Goal: Information Seeking & Learning: Learn about a topic

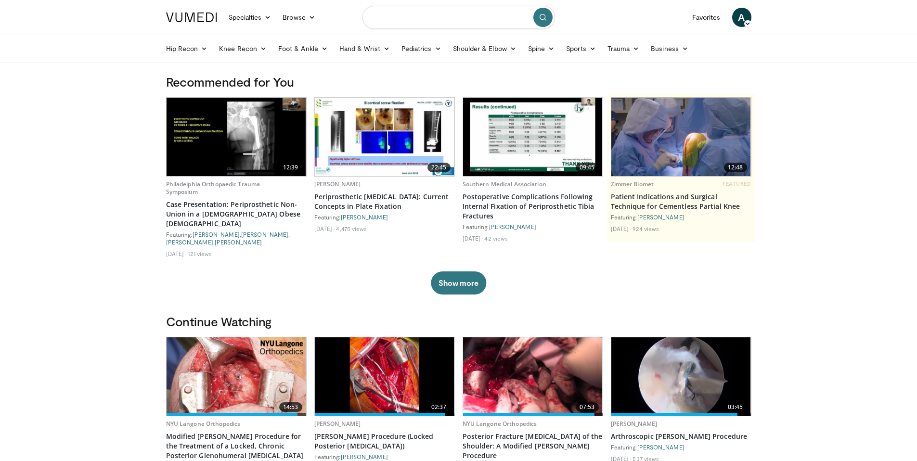
click at [491, 22] on input "Search topics, interventions" at bounding box center [458, 17] width 192 height 23
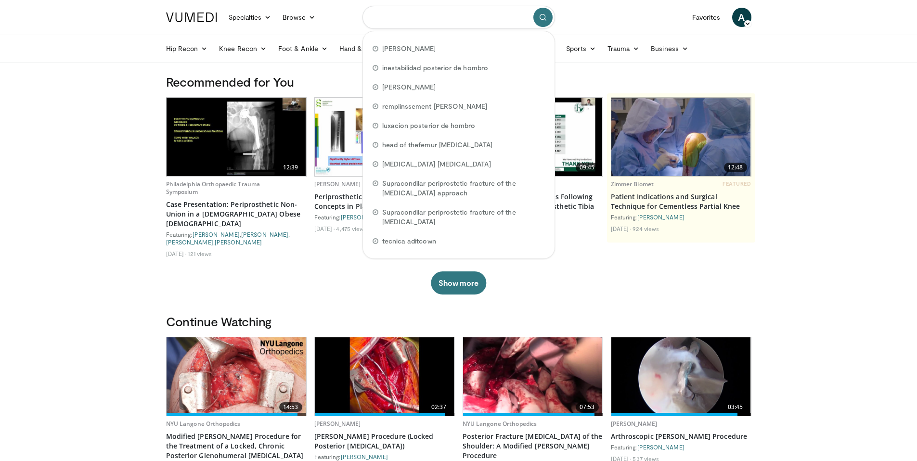
click at [415, 19] on input "Search topics, interventions" at bounding box center [458, 17] width 192 height 23
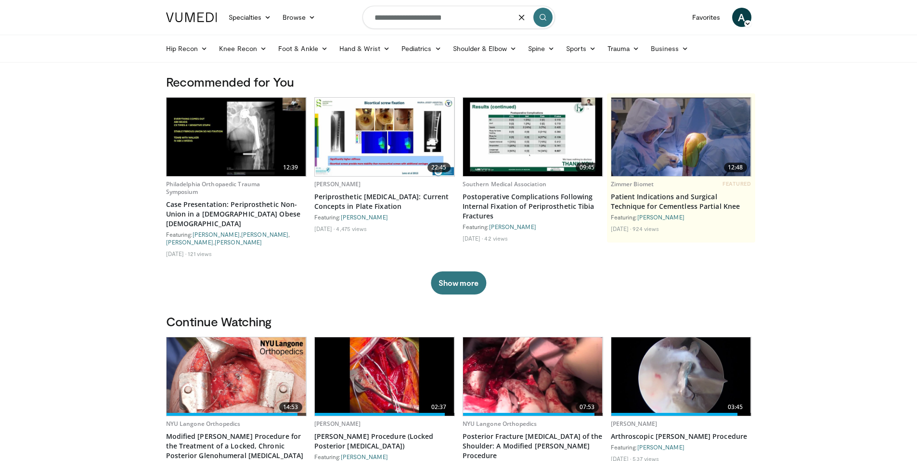
type input "**********"
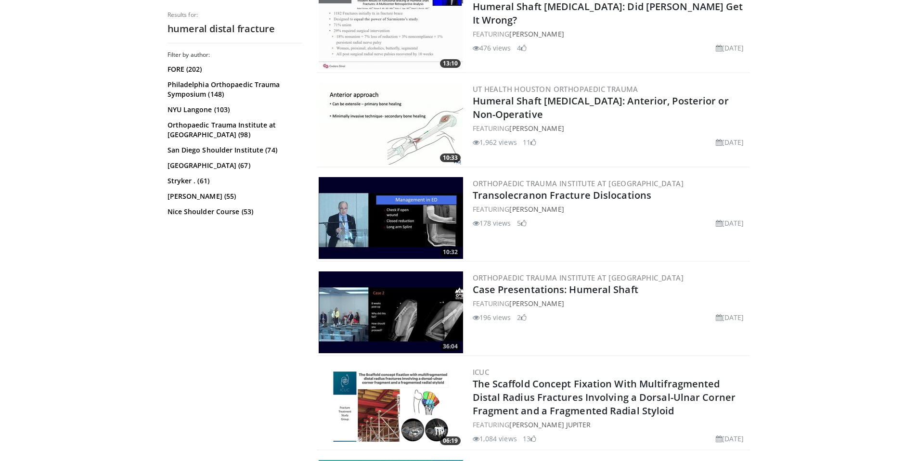
scroll to position [721, 0]
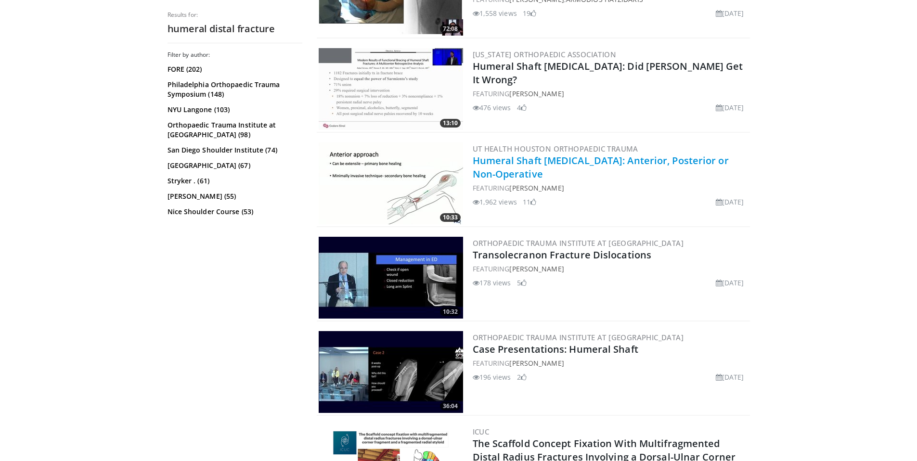
click at [508, 163] on link "Humeral Shaft [MEDICAL_DATA]: Anterior, Posterior or Non-Operative" at bounding box center [601, 167] width 256 height 26
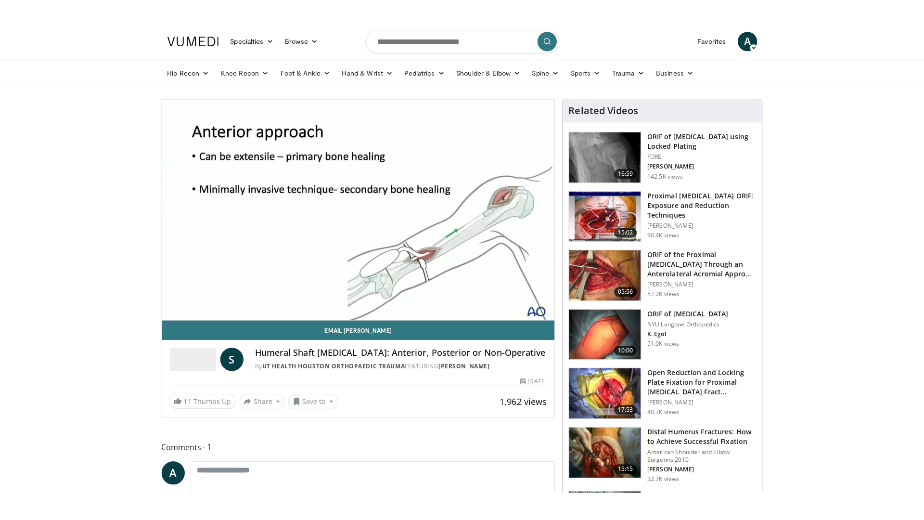
scroll to position [4, 0]
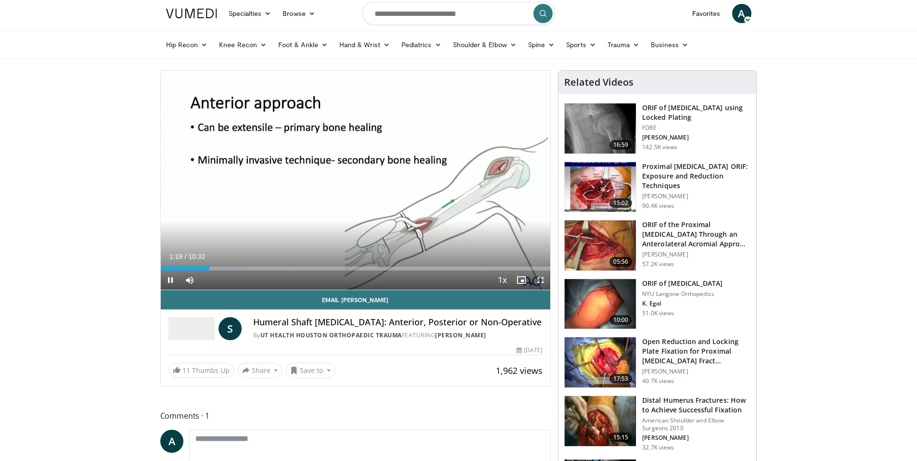
click at [542, 280] on span "Video Player" at bounding box center [540, 279] width 19 height 19
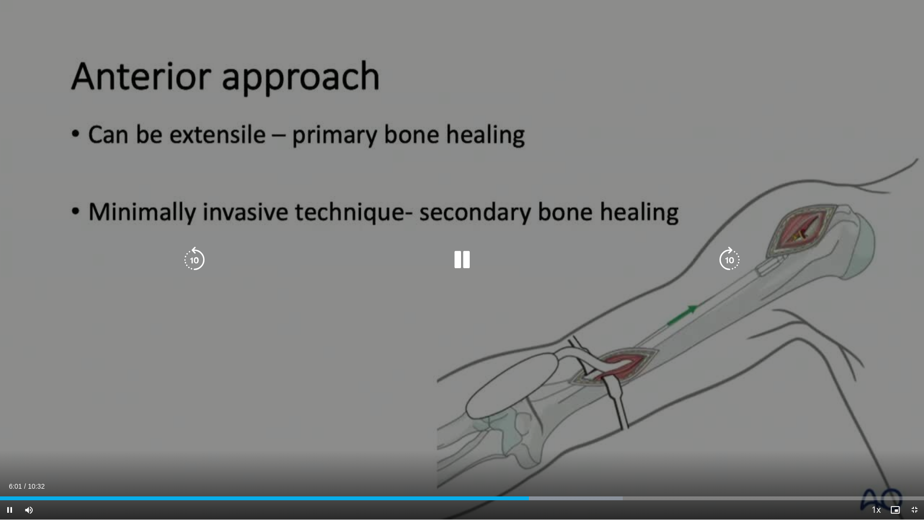
click at [525, 370] on div "10 seconds Tap to unmute" at bounding box center [462, 259] width 924 height 519
click at [467, 260] on icon "Video Player" at bounding box center [461, 259] width 27 height 27
click at [455, 265] on icon "Video Player" at bounding box center [461, 259] width 27 height 27
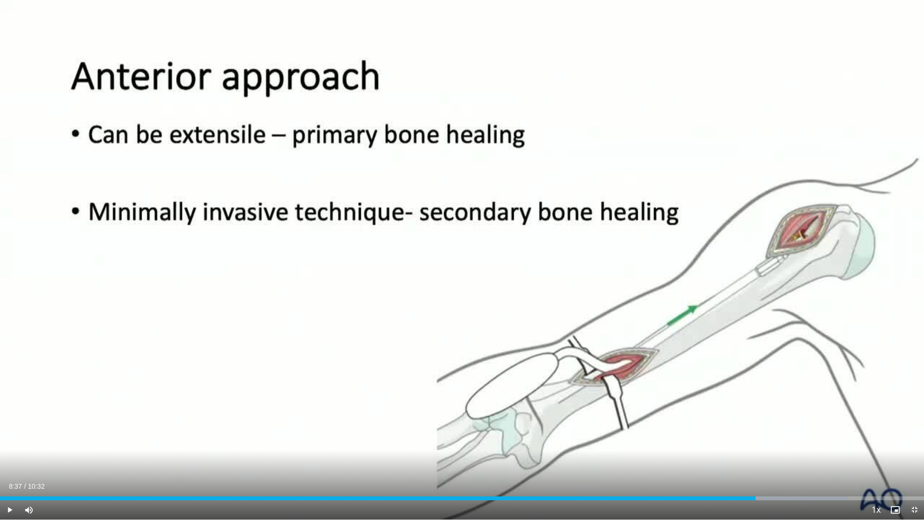
click at [453, 267] on div "10 seconds Tap to unmute" at bounding box center [462, 259] width 924 height 519
drag, startPoint x: 845, startPoint y: 499, endPoint x: 836, endPoint y: 501, distance: 8.8
click at [836, 461] on div "Current Time 9:32 / Duration 10:32 Play Skip Backward Skip Forward Mute Loaded …" at bounding box center [462, 509] width 924 height 19
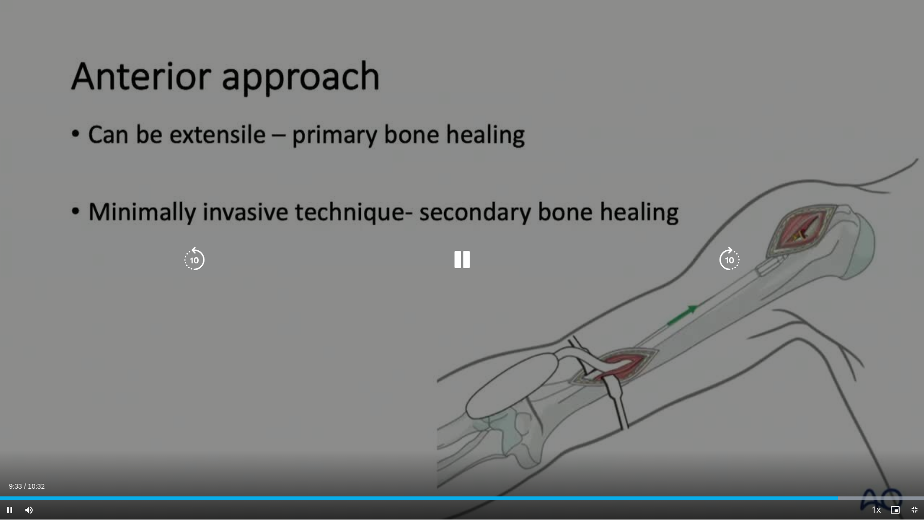
click at [471, 265] on icon "Video Player" at bounding box center [461, 259] width 27 height 27
click at [460, 256] on icon "Video Player" at bounding box center [461, 259] width 27 height 27
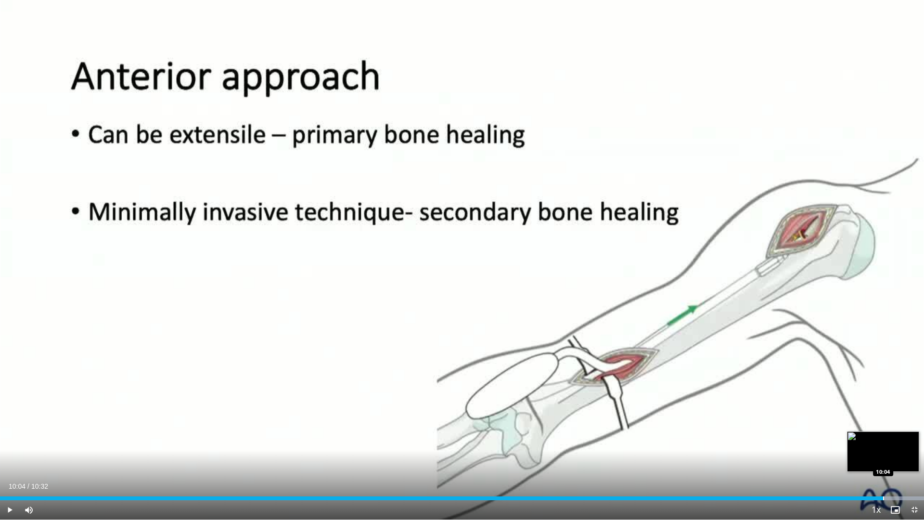
click at [883, 461] on div "Progress Bar" at bounding box center [883, 498] width 1 height 4
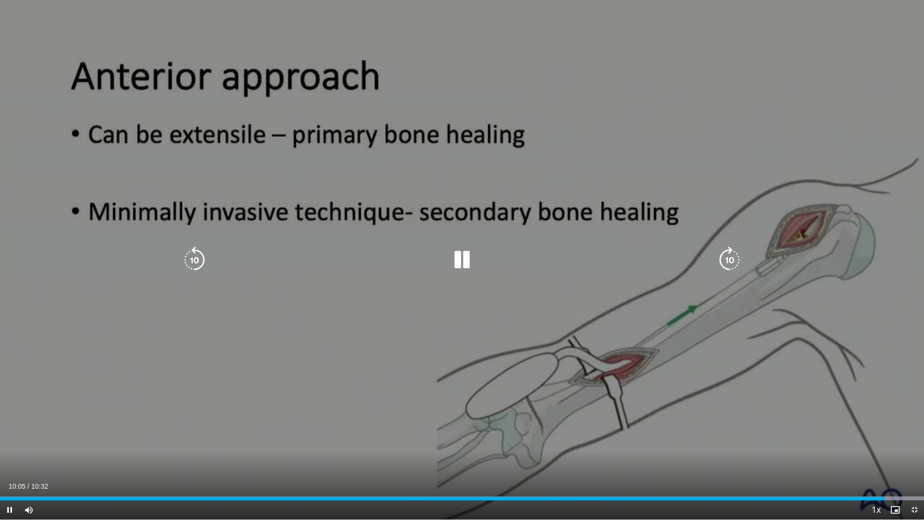
click at [802, 432] on div "10 seconds Tap to unmute" at bounding box center [462, 259] width 924 height 519
drag, startPoint x: 766, startPoint y: 456, endPoint x: 774, endPoint y: 456, distance: 8.2
click at [766, 456] on div "10 seconds Tap to unmute" at bounding box center [462, 259] width 924 height 519
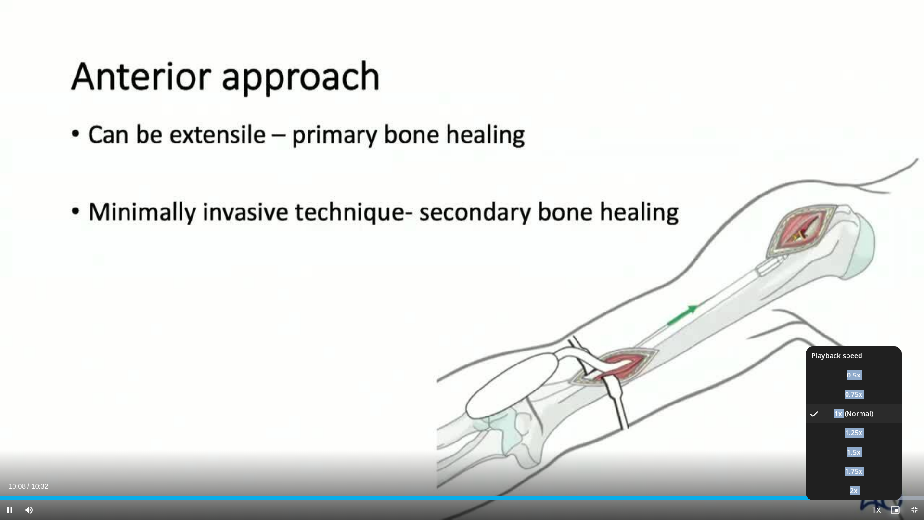
drag, startPoint x: 885, startPoint y: 500, endPoint x: 878, endPoint y: 500, distance: 7.2
click at [878, 461] on div "Current Time 10:08 / Duration 10:32 Pause Skip Backward Skip Forward Mute Loade…" at bounding box center [462, 509] width 924 height 19
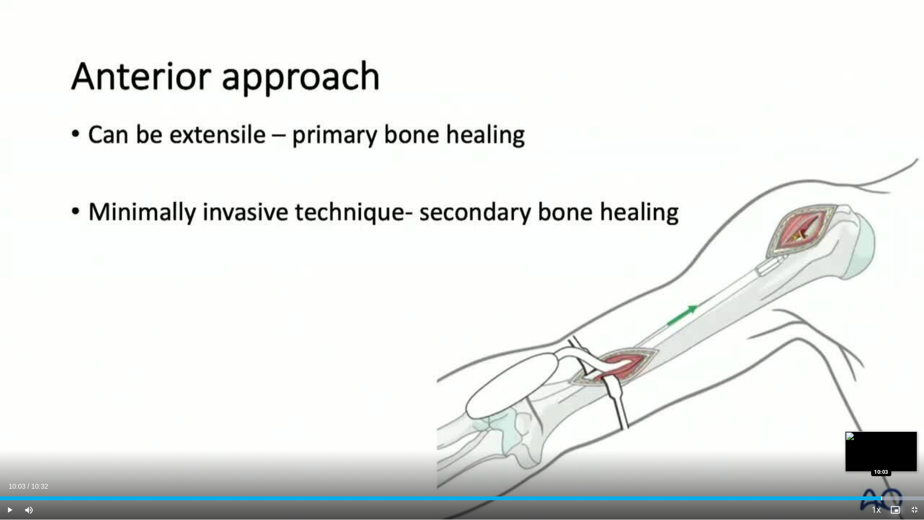
drag, startPoint x: 887, startPoint y: 498, endPoint x: 881, endPoint y: 496, distance: 6.5
click at [881, 461] on div "Progress Bar" at bounding box center [881, 498] width 1 height 4
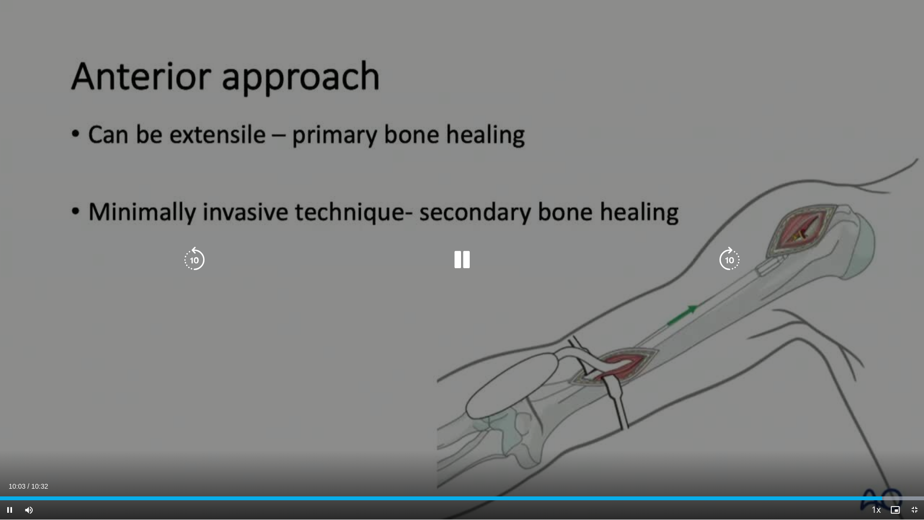
click at [712, 387] on div "10 seconds Tap to unmute" at bounding box center [462, 259] width 924 height 519
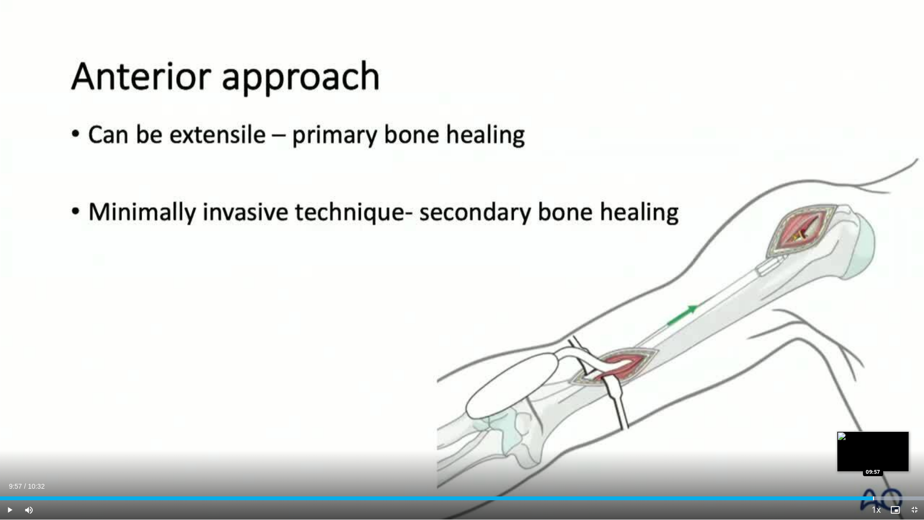
drag, startPoint x: 880, startPoint y: 498, endPoint x: 873, endPoint y: 499, distance: 6.8
click at [873, 461] on div "Progress Bar" at bounding box center [873, 498] width 1 height 4
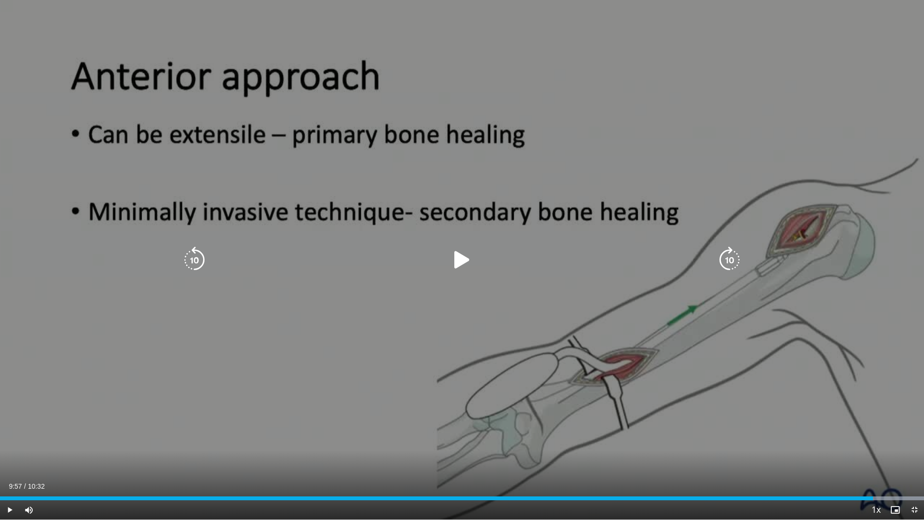
click at [460, 260] on icon "Video Player" at bounding box center [461, 259] width 27 height 27
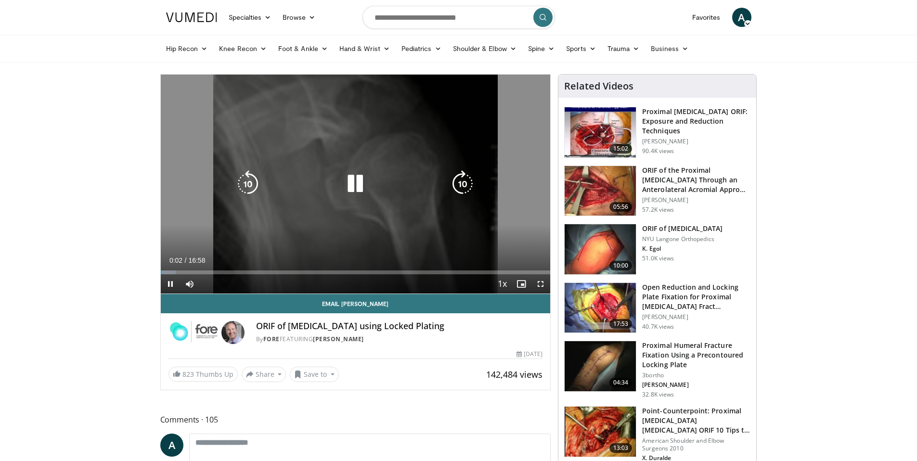
click at [352, 187] on icon "Video Player" at bounding box center [355, 183] width 27 height 27
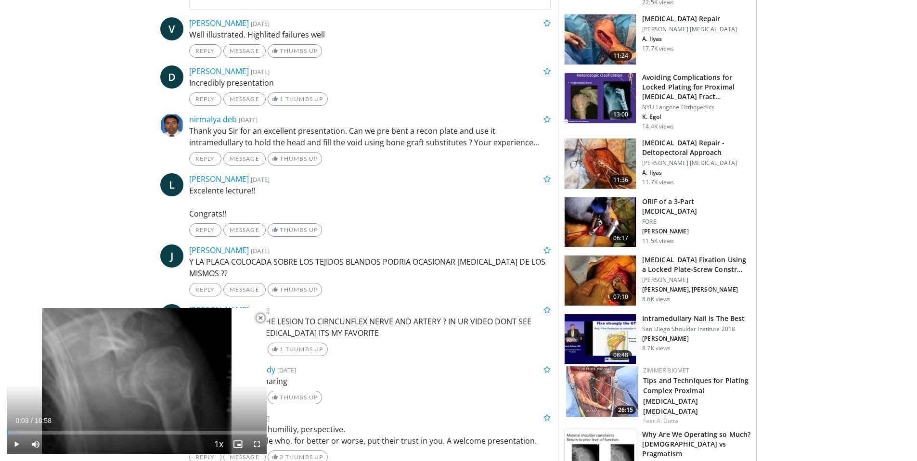
scroll to position [470, 0]
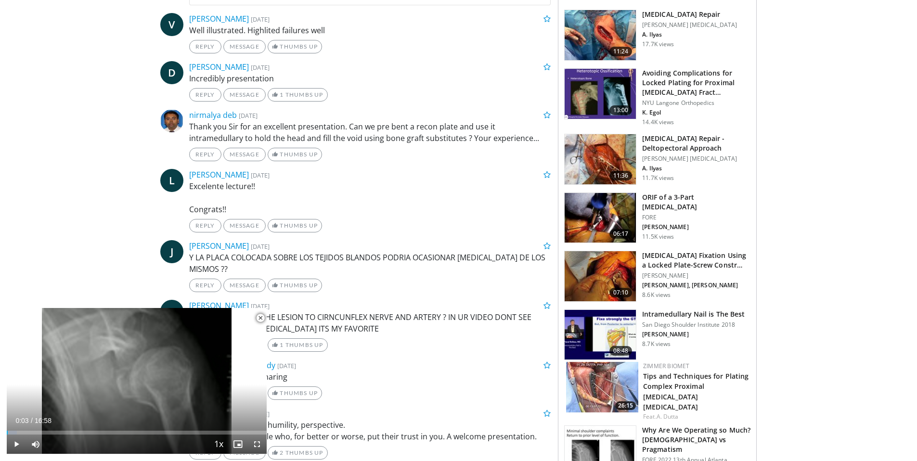
click at [669, 319] on h3 "Intramedullary Nail is The Best" at bounding box center [693, 314] width 102 height 10
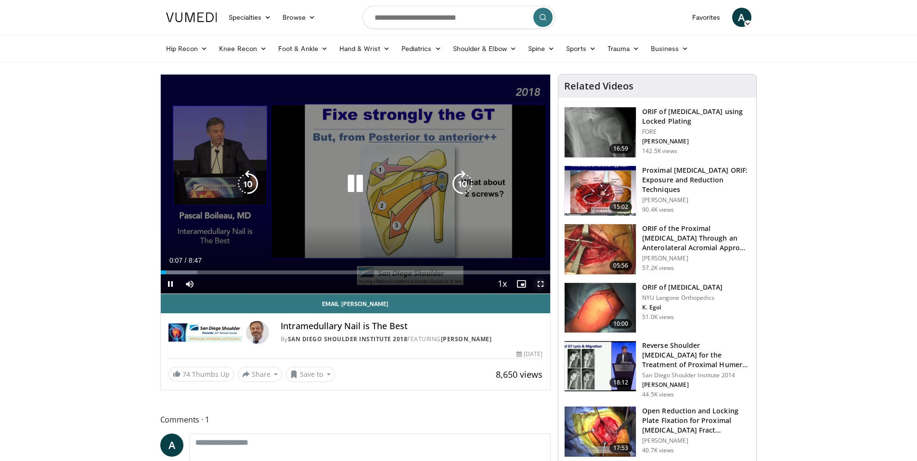
drag, startPoint x: 540, startPoint y: 282, endPoint x: 540, endPoint y: 340, distance: 57.7
click at [540, 282] on span "Video Player" at bounding box center [540, 283] width 19 height 19
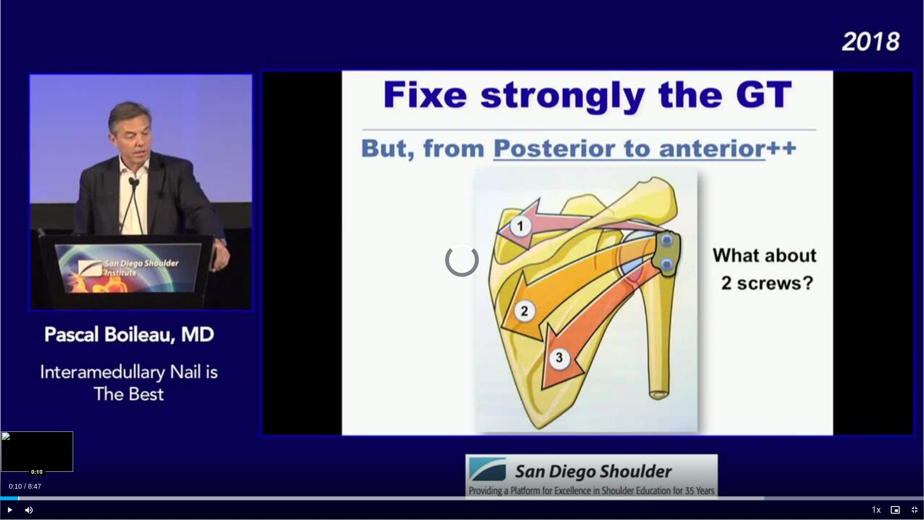
click at [18, 461] on div "Progress Bar" at bounding box center [18, 498] width 1 height 4
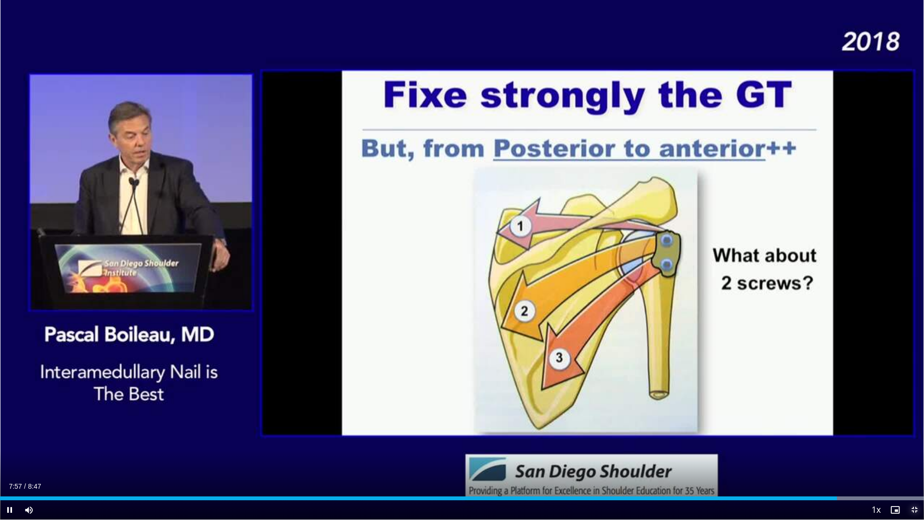
click at [915, 461] on span "Video Player" at bounding box center [914, 509] width 19 height 19
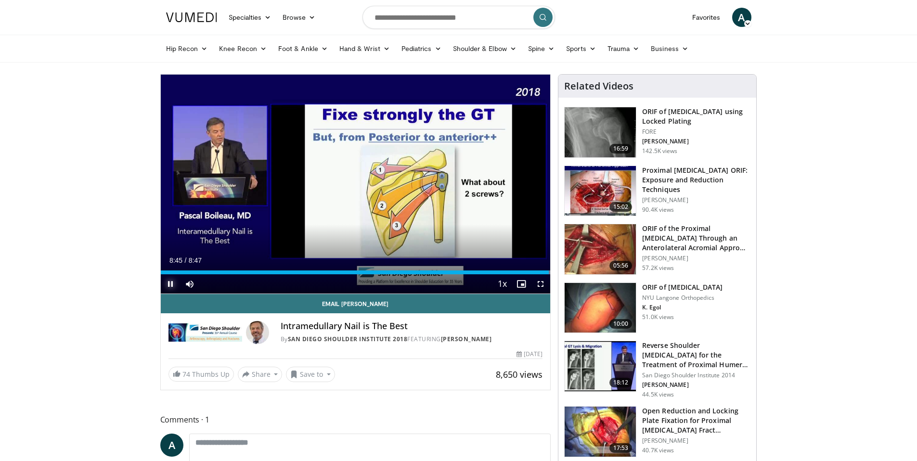
click at [170, 284] on span "Video Player" at bounding box center [170, 283] width 19 height 19
click at [398, 23] on input "Search topics, interventions" at bounding box center [458, 17] width 192 height 23
type input "**********"
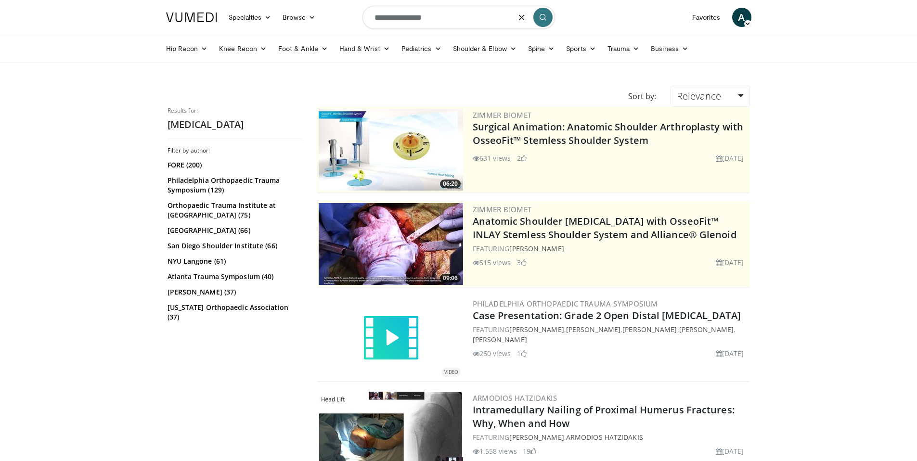
click at [372, 20] on input "**********" at bounding box center [458, 17] width 192 height 23
click at [469, 20] on input "**********" at bounding box center [458, 17] width 192 height 23
type input "**********"
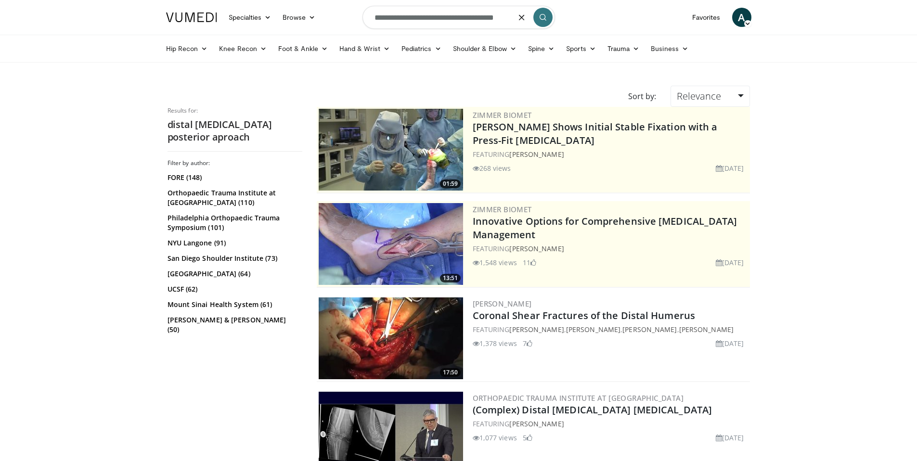
click at [373, 18] on input "**********" at bounding box center [458, 17] width 192 height 23
type input "**********"
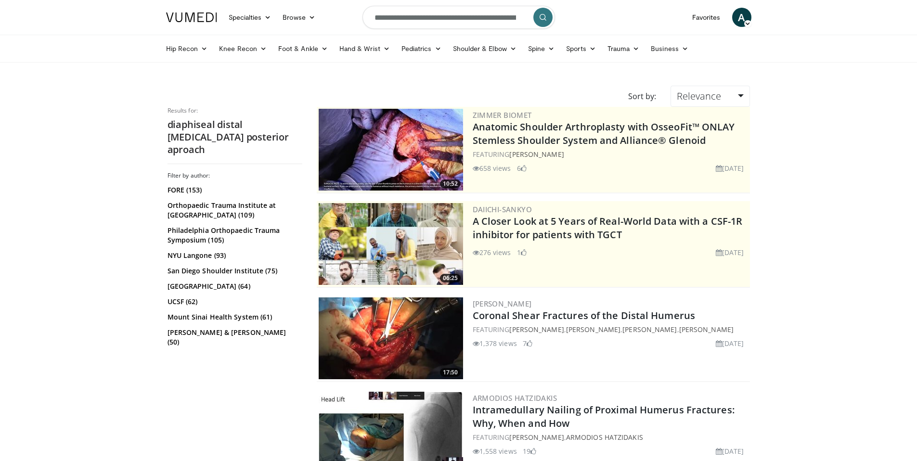
click at [396, 20] on input "**********" at bounding box center [458, 17] width 192 height 23
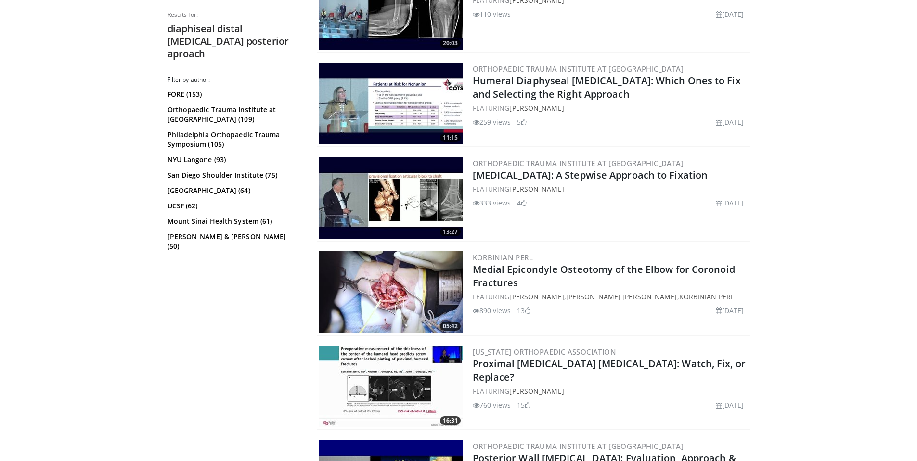
scroll to position [1175, 0]
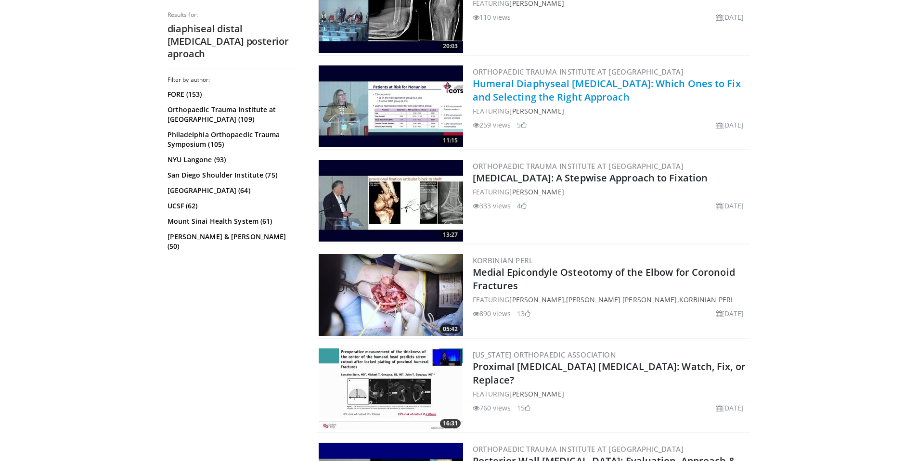
type input "**********"
click at [495, 85] on link "Humeral Diaphyseal [MEDICAL_DATA]: Which Ones to Fix and Selecting the Right Ap…" at bounding box center [607, 90] width 268 height 26
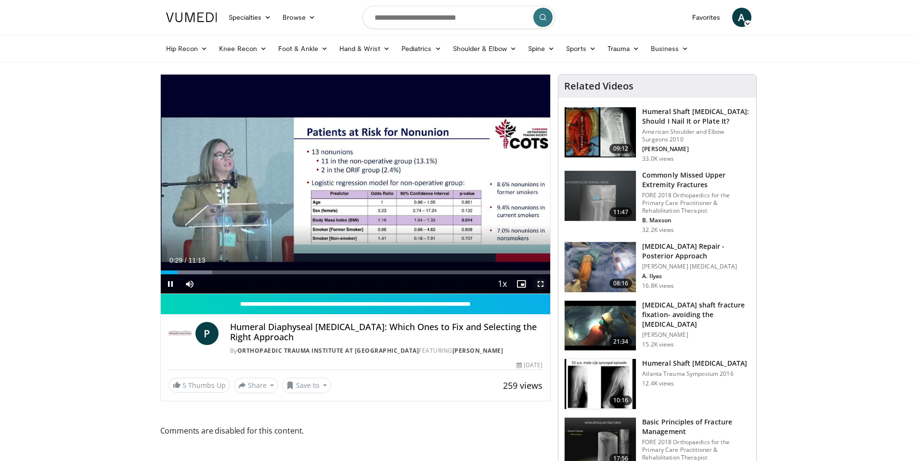
click at [541, 286] on span "Video Player" at bounding box center [540, 283] width 19 height 19
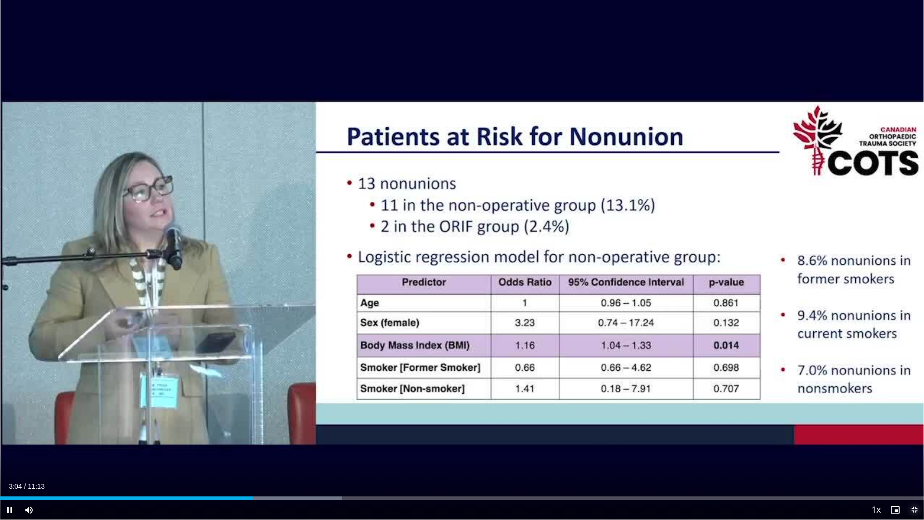
drag, startPoint x: 913, startPoint y: 511, endPoint x: 914, endPoint y: 451, distance: 59.2
click at [913, 461] on span "Video Player" at bounding box center [914, 509] width 19 height 19
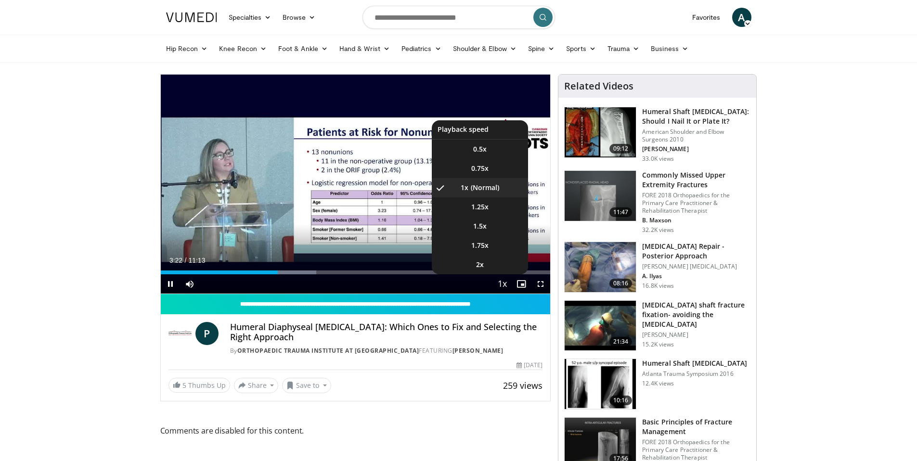
click at [504, 286] on span "Video Player" at bounding box center [501, 284] width 13 height 19
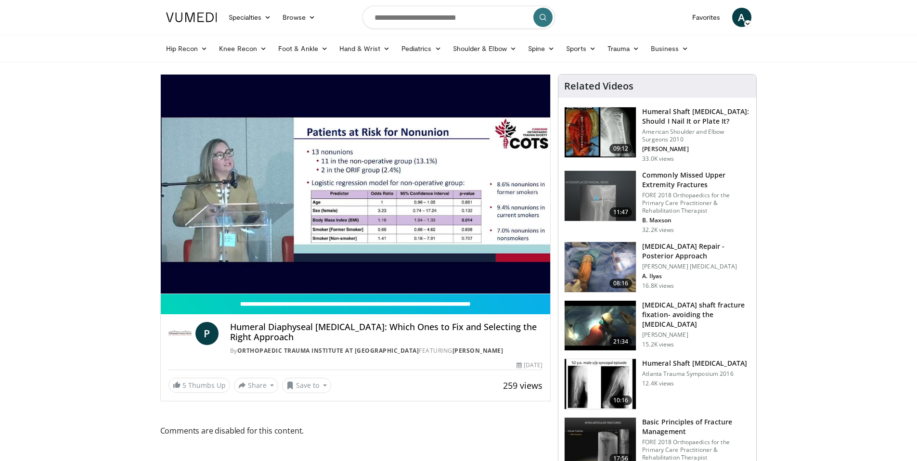
click at [504, 286] on div "10 seconds Tap to unmute" at bounding box center [356, 184] width 390 height 219
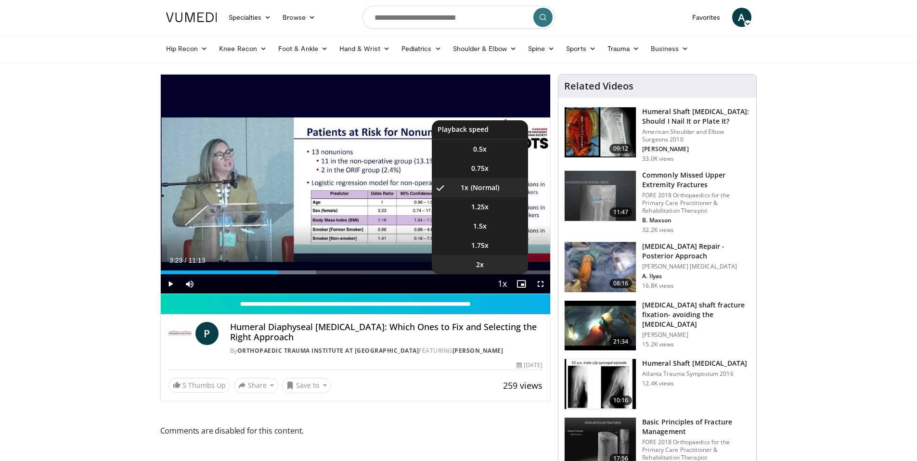
click at [485, 264] on li "2x" at bounding box center [480, 264] width 96 height 19
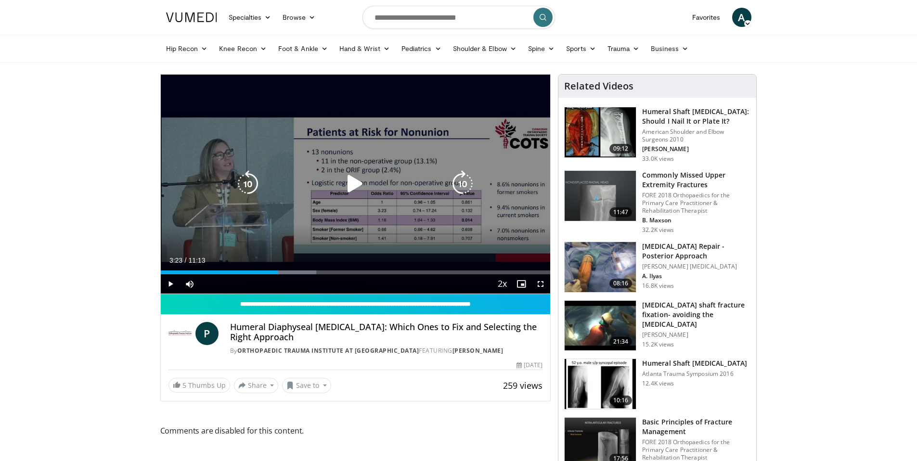
click at [359, 185] on icon "Video Player" at bounding box center [355, 183] width 27 height 27
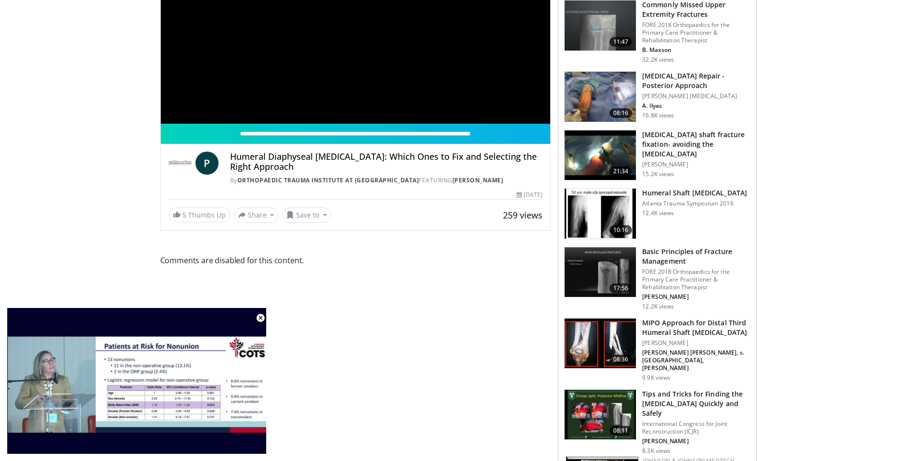
scroll to position [185, 0]
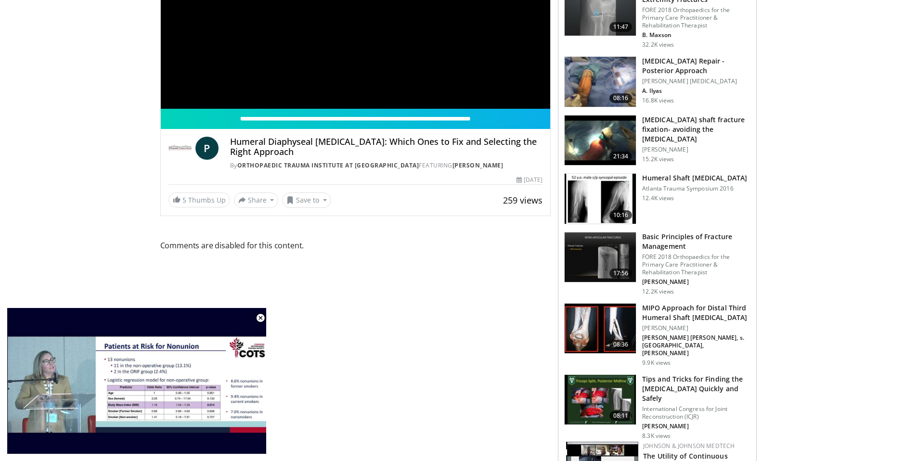
click at [662, 314] on h3 "MIPO Approach for Distal Third Humeral Shaft [MEDICAL_DATA]" at bounding box center [696, 312] width 108 height 19
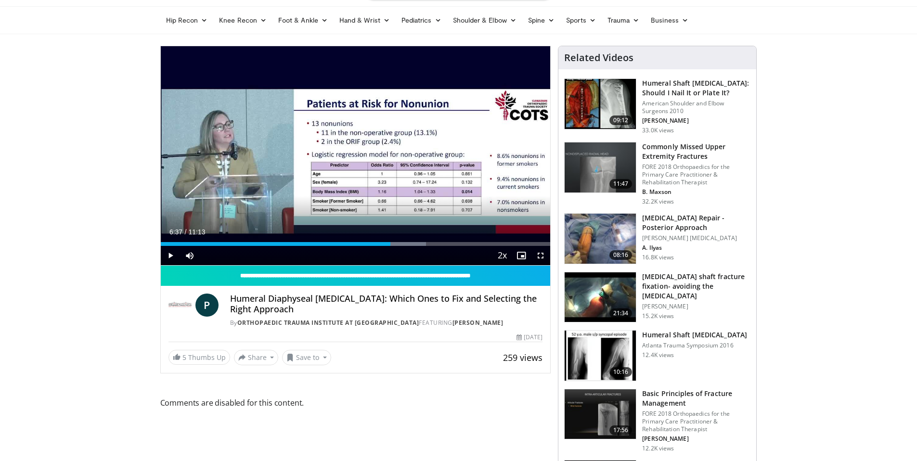
scroll to position [30, 0]
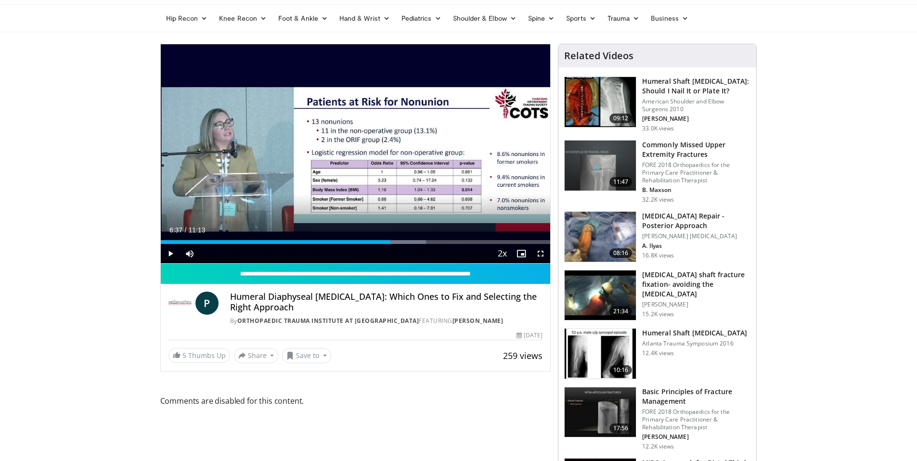
click at [666, 223] on h3 "[MEDICAL_DATA] Repair - Posterior Approach" at bounding box center [696, 220] width 108 height 19
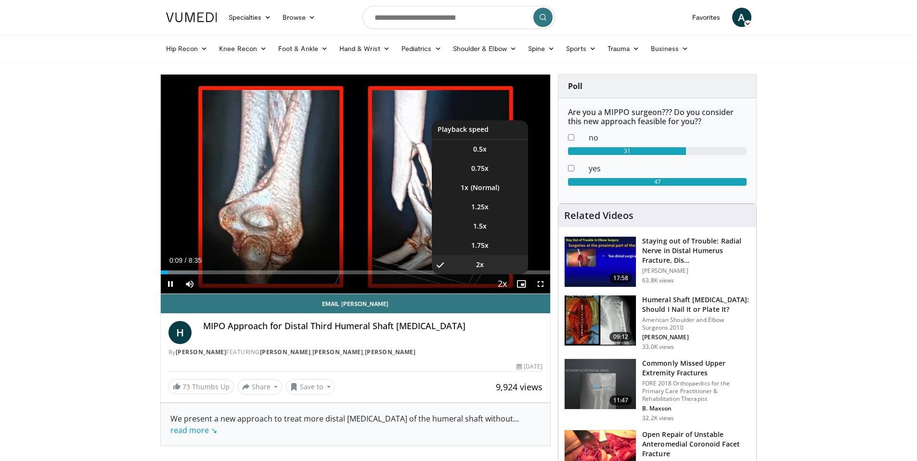
click at [505, 285] on span "Video Player" at bounding box center [501, 284] width 13 height 19
click at [505, 284] on span "Video Player" at bounding box center [501, 284] width 13 height 19
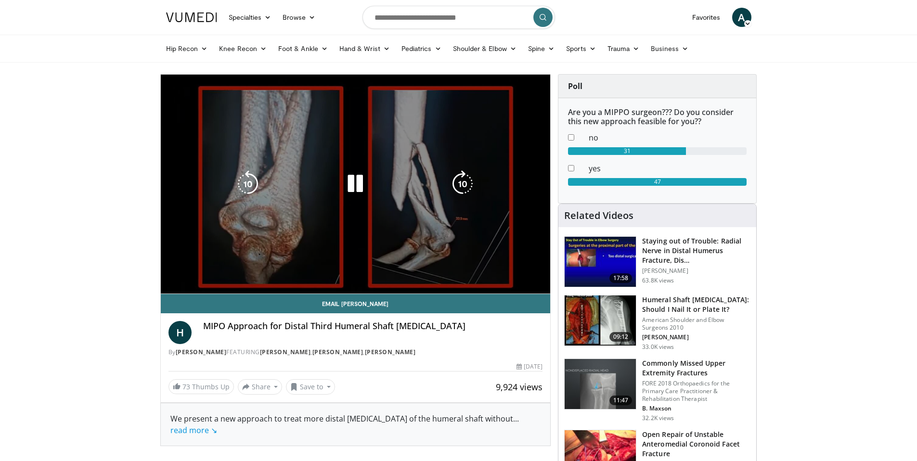
click at [506, 285] on div "10 seconds Tap to unmute" at bounding box center [356, 184] width 390 height 219
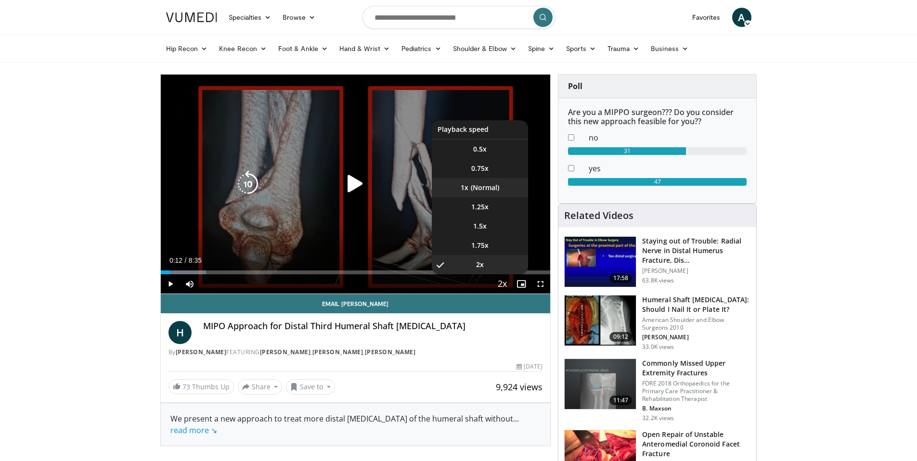
click at [480, 187] on li "1x" at bounding box center [480, 187] width 96 height 19
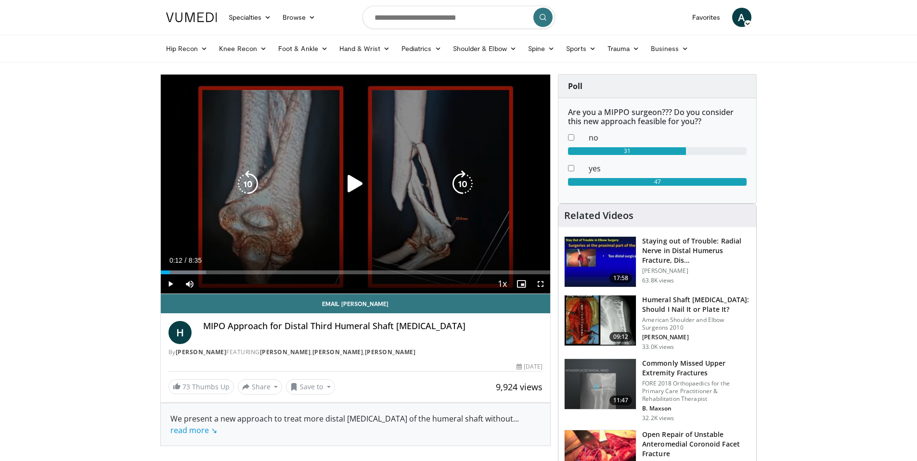
click at [357, 183] on icon "Video Player" at bounding box center [355, 183] width 27 height 27
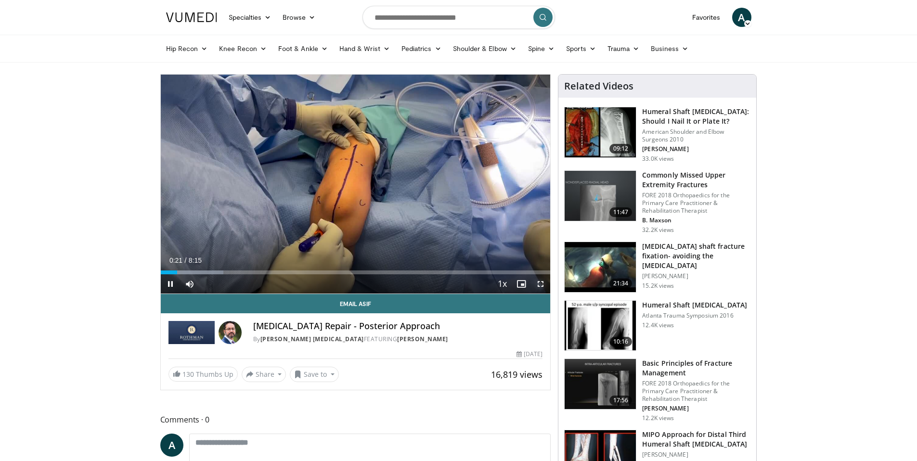
click at [542, 284] on span "Video Player" at bounding box center [540, 283] width 19 height 19
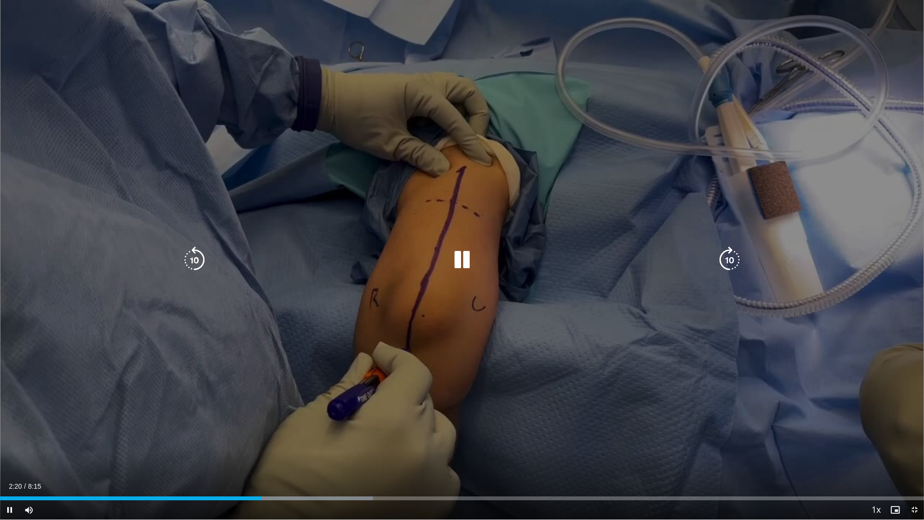
click at [462, 267] on icon "Video Player" at bounding box center [461, 259] width 27 height 27
click at [464, 260] on icon "Video Player" at bounding box center [461, 259] width 27 height 27
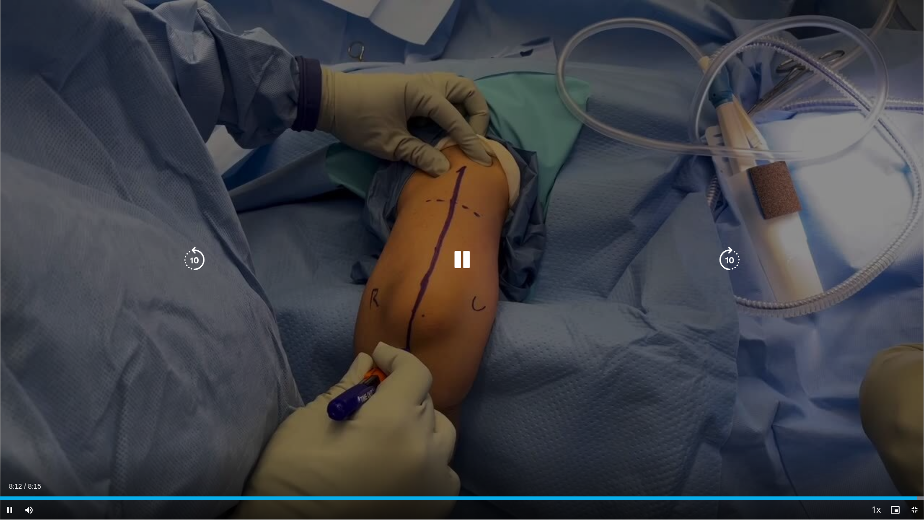
click at [461, 268] on icon "Video Player" at bounding box center [461, 259] width 27 height 27
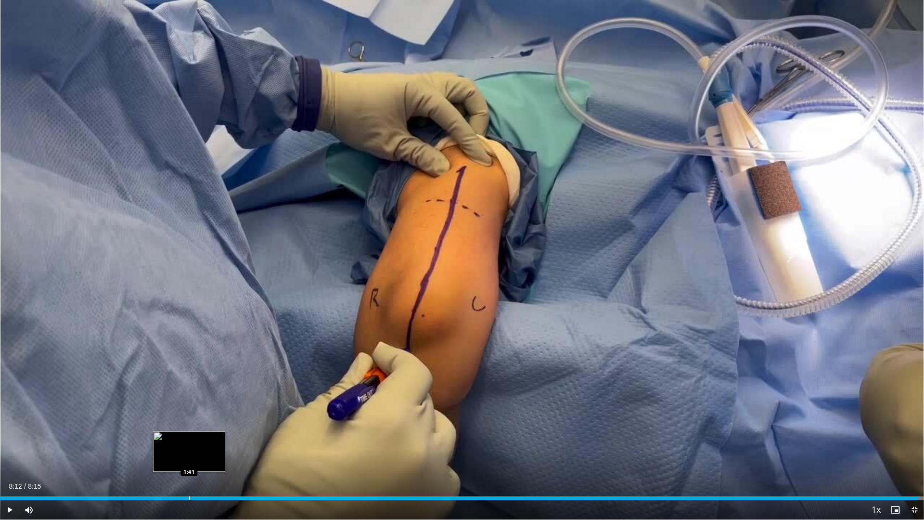
click at [189, 461] on div "Progress Bar" at bounding box center [189, 498] width 1 height 4
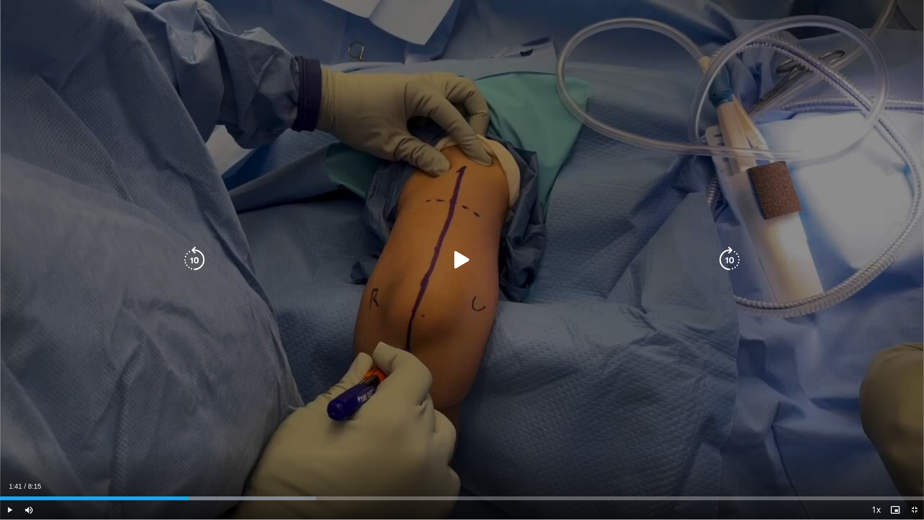
click at [460, 256] on icon "Video Player" at bounding box center [461, 259] width 27 height 27
drag, startPoint x: 198, startPoint y: 501, endPoint x: 177, endPoint y: 499, distance: 21.3
click at [197, 461] on div "Current Time 1:51 / Duration 8:15 Pause Skip Backward Skip Forward Mute Loaded …" at bounding box center [462, 509] width 924 height 19
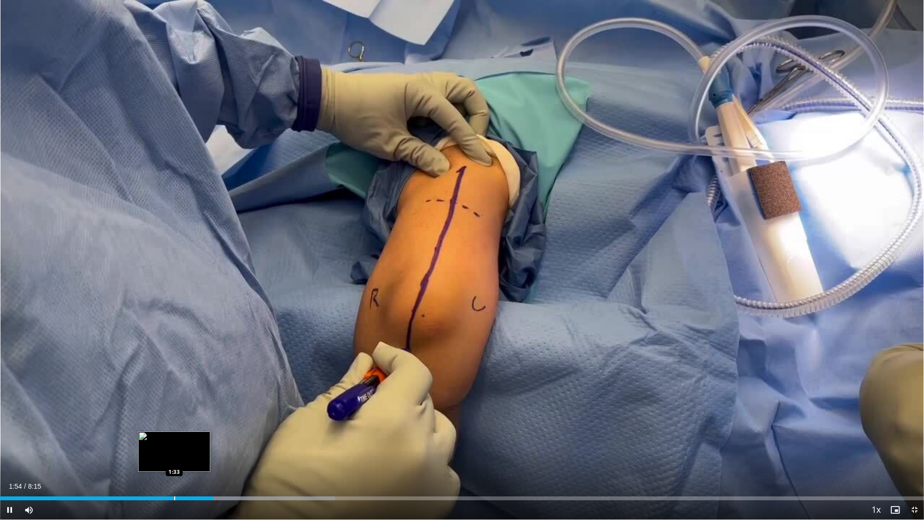
click at [174, 461] on div "Progress Bar" at bounding box center [174, 498] width 1 height 4
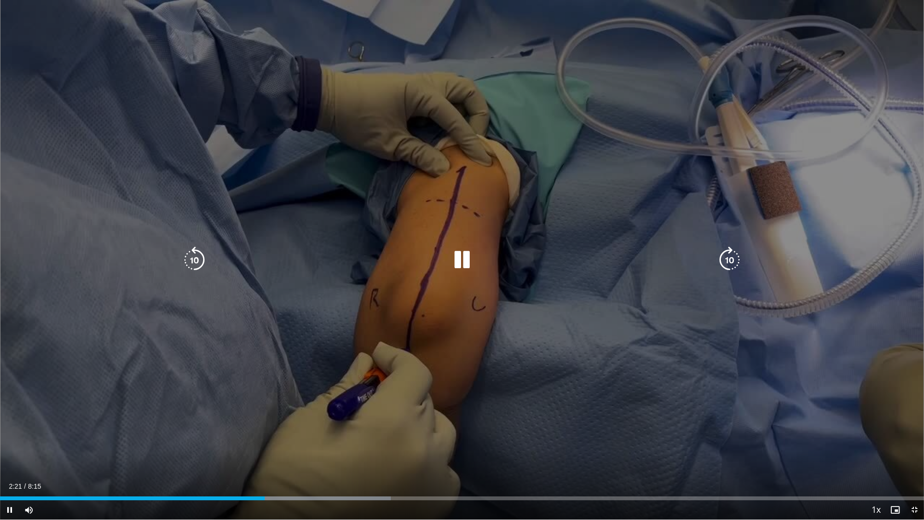
click at [465, 264] on icon "Video Player" at bounding box center [461, 259] width 27 height 27
click at [460, 262] on icon "Video Player" at bounding box center [461, 259] width 27 height 27
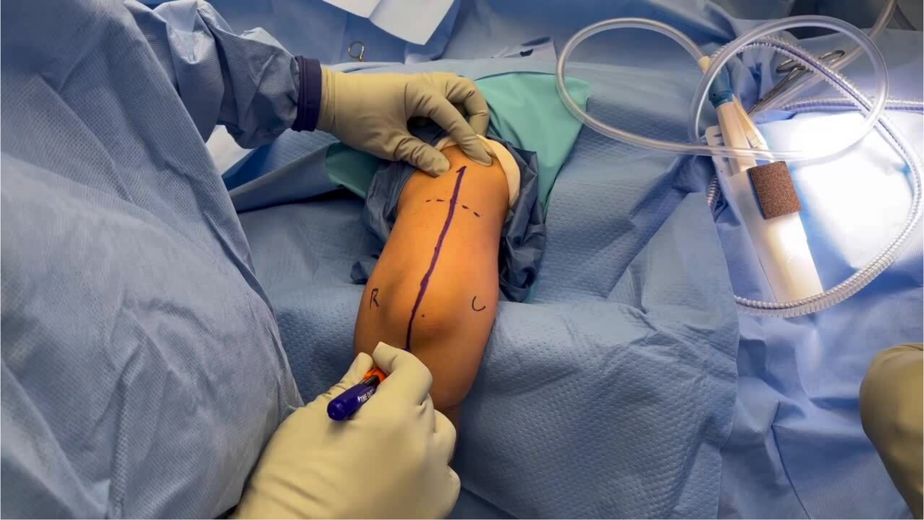
click at [246, 451] on div "10 seconds Tap to unmute" at bounding box center [462, 259] width 924 height 519
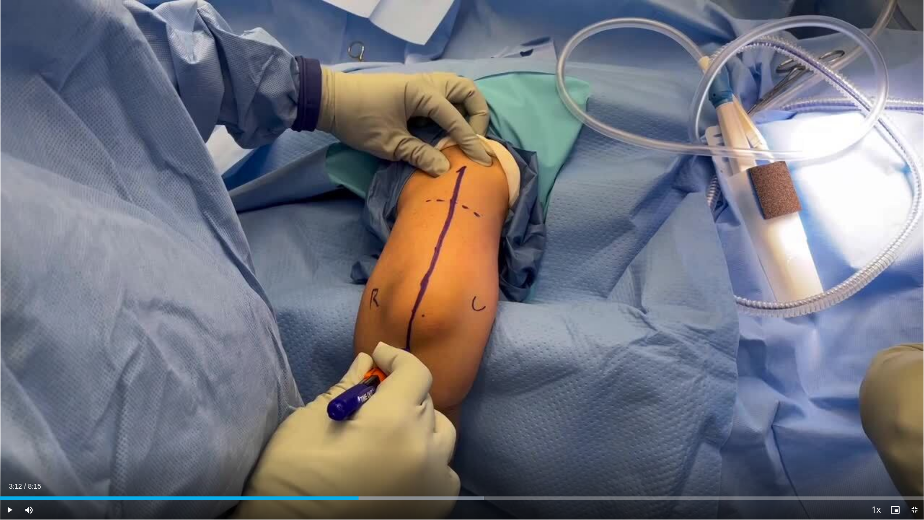
click at [247, 454] on div "10 seconds Tap to unmute" at bounding box center [462, 259] width 924 height 519
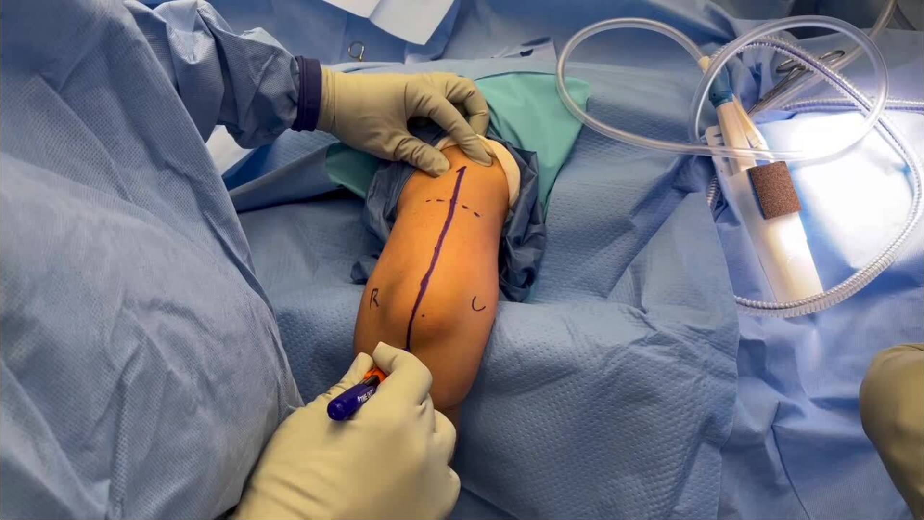
click at [247, 454] on div "10 seconds Tap to unmute" at bounding box center [462, 259] width 924 height 519
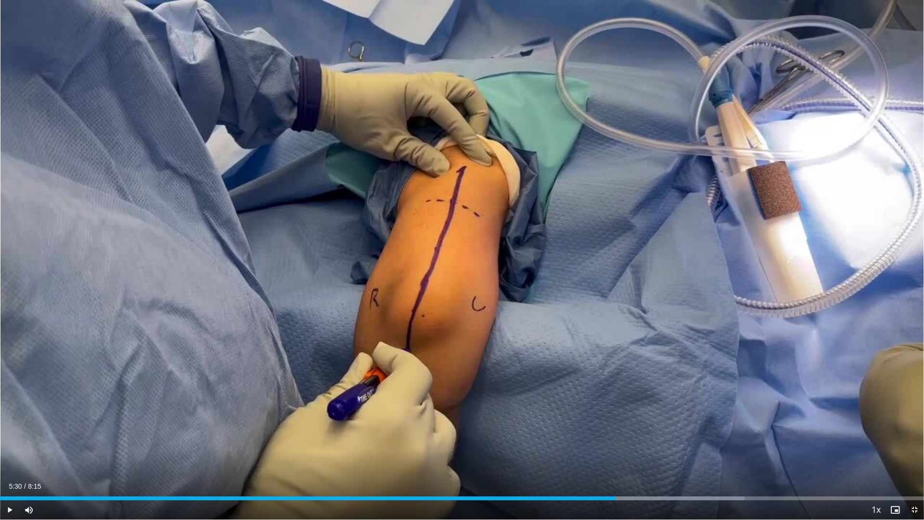
click at [614, 461] on div "Current Time 5:30 / Duration 8:15 Play Skip Backward Skip Forward Mute Loaded :…" at bounding box center [462, 509] width 924 height 19
drag, startPoint x: 614, startPoint y: 500, endPoint x: 604, endPoint y: 501, distance: 9.7
click at [604, 461] on div "Current Time 5:30 / Duration 8:15 Play Skip Backward Skip Forward Mute Loaded :…" at bounding box center [462, 509] width 924 height 19
click at [601, 461] on div "Current Time 5:30 / Duration 8:15 Play Skip Backward Skip Forward Mute Loaded :…" at bounding box center [462, 509] width 924 height 19
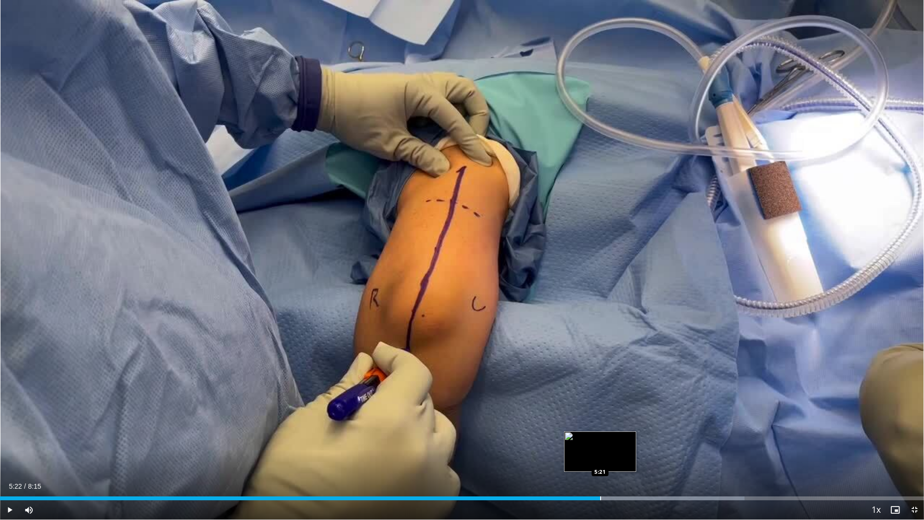
click at [600, 461] on div "Progress Bar" at bounding box center [600, 498] width 1 height 4
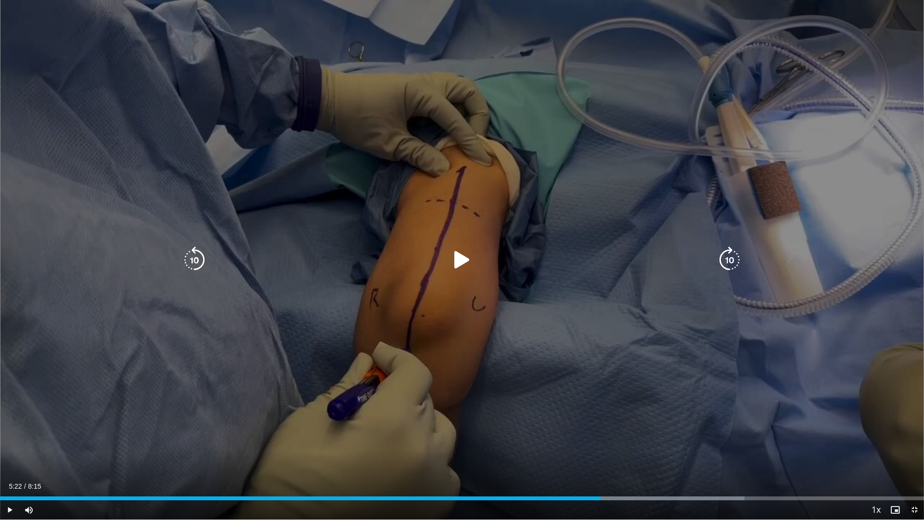
click at [460, 268] on icon "Video Player" at bounding box center [461, 259] width 27 height 27
click at [213, 392] on div "10 seconds Tap to unmute" at bounding box center [462, 259] width 924 height 519
click at [228, 368] on div "10 seconds Tap to unmute" at bounding box center [462, 259] width 924 height 519
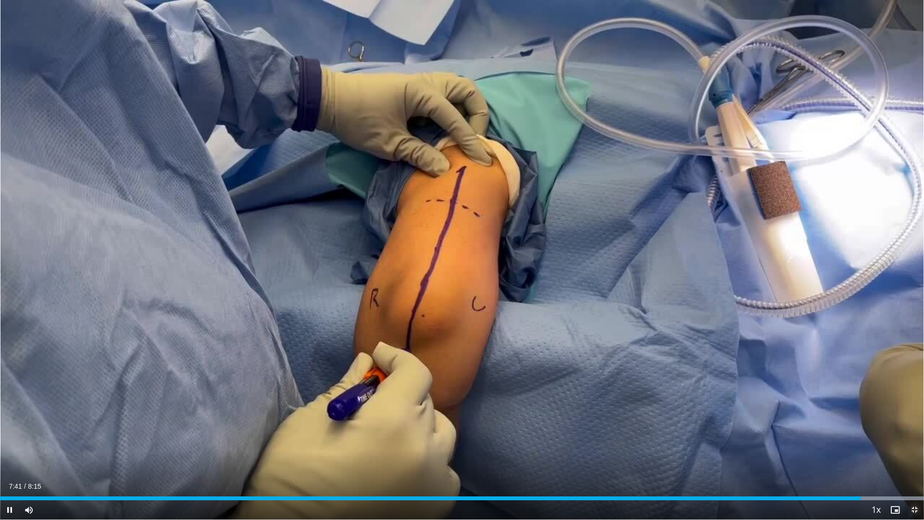
click at [916, 461] on span "Video Player" at bounding box center [914, 509] width 19 height 19
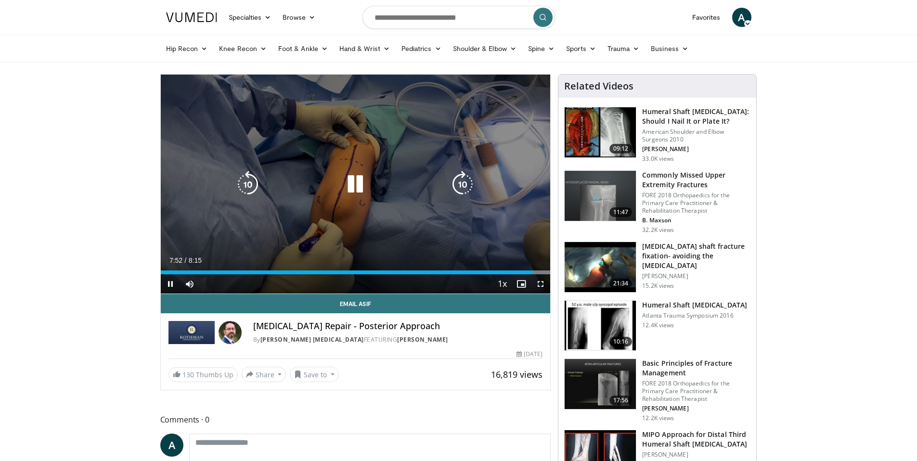
click at [361, 184] on icon "Video Player" at bounding box center [355, 184] width 27 height 27
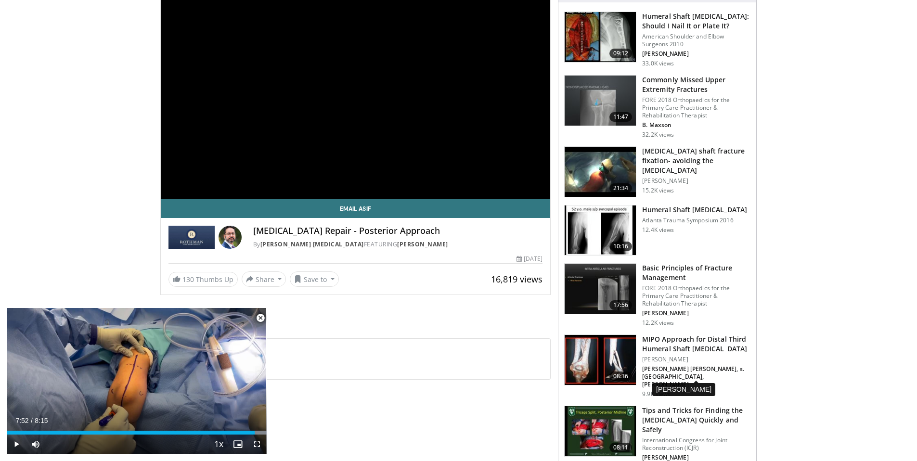
scroll to position [138, 0]
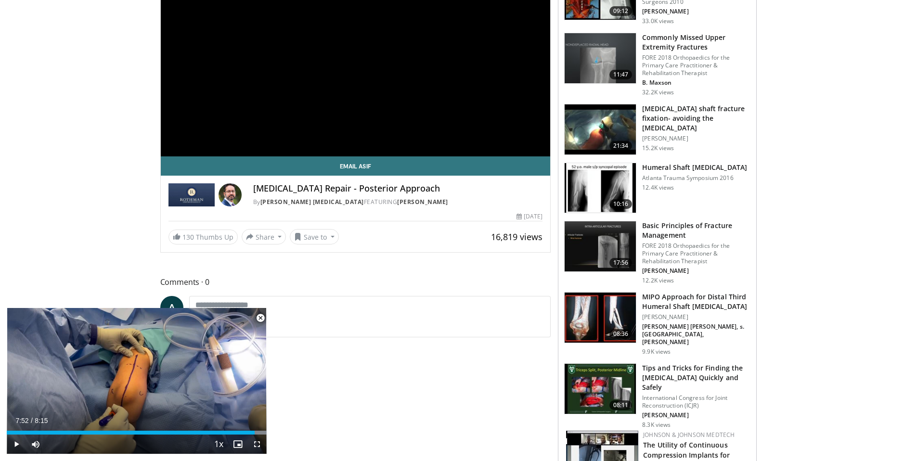
click at [670, 298] on h3 "MIPO Approach for Distal Third Humeral Shaft Fractures" at bounding box center [696, 301] width 108 height 19
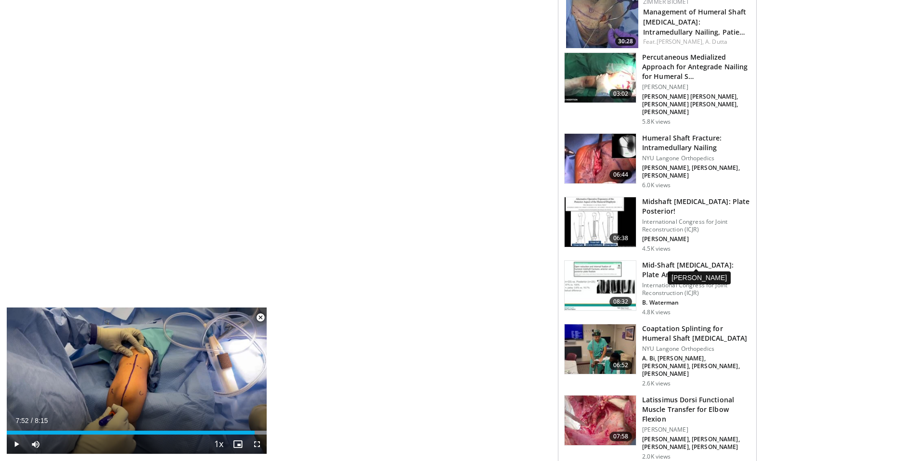
scroll to position [742, 0]
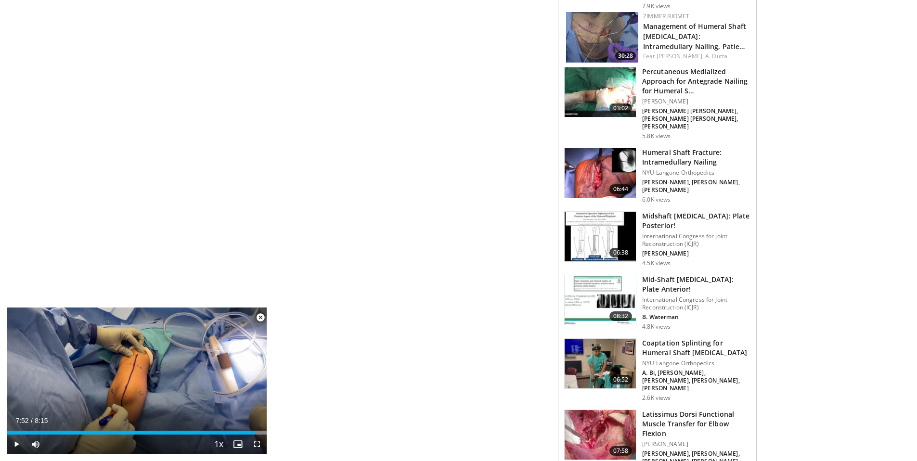
click at [674, 211] on h3 "Midshaft Humerus Fracture: Plate Posterior!" at bounding box center [696, 220] width 108 height 19
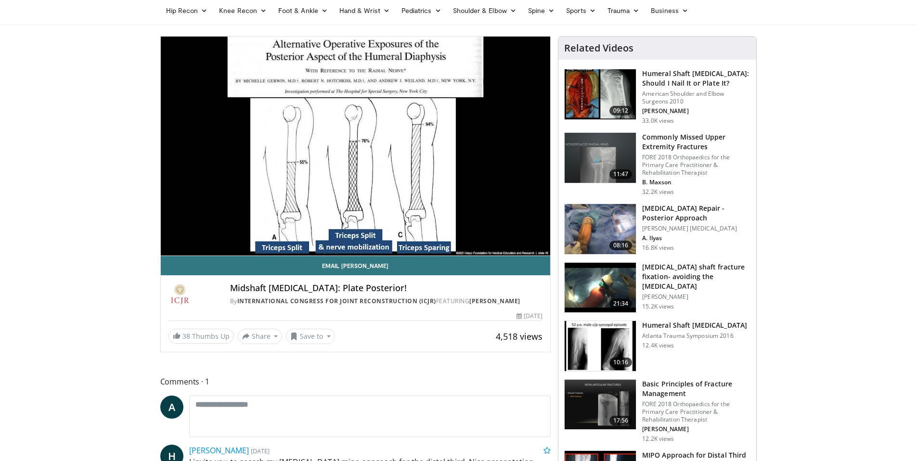
scroll to position [48, 0]
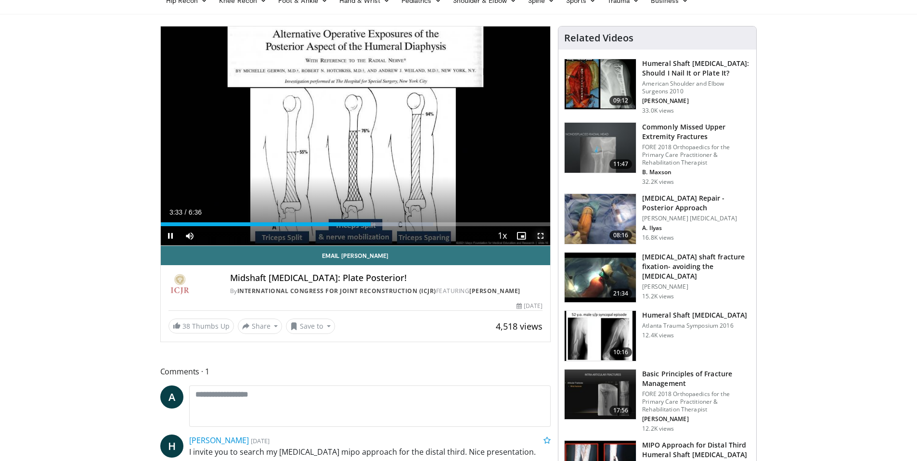
click at [539, 237] on span "Video Player" at bounding box center [540, 235] width 19 height 19
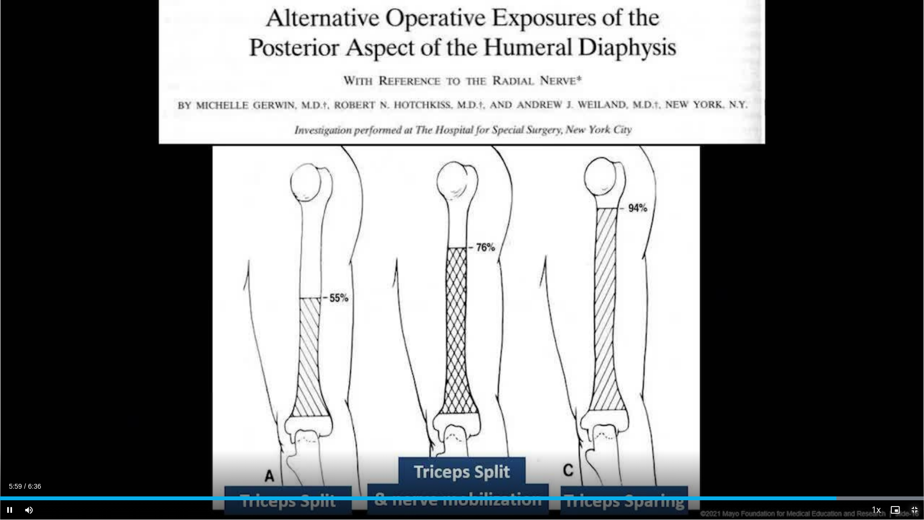
click at [914, 461] on span "Video Player" at bounding box center [914, 509] width 19 height 19
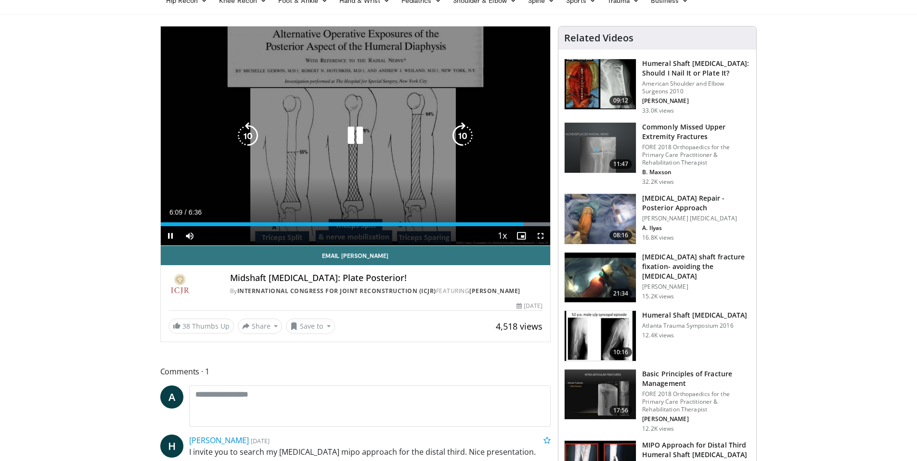
click at [361, 141] on icon "Video Player" at bounding box center [355, 135] width 27 height 27
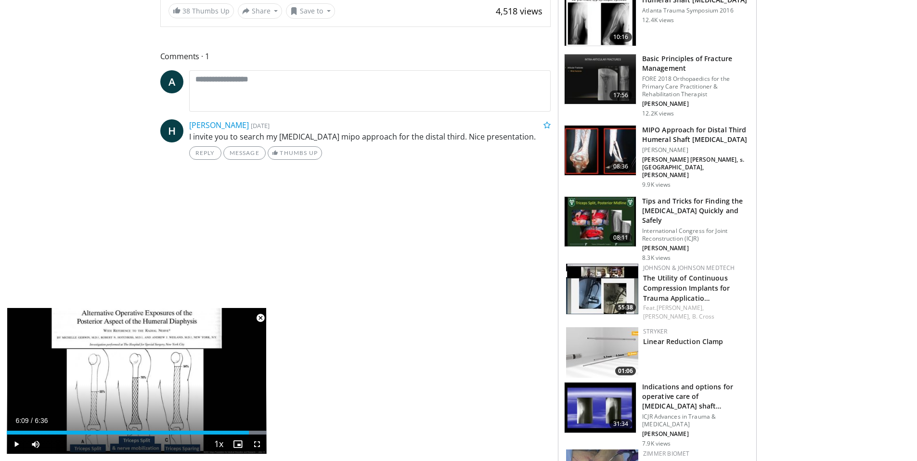
scroll to position [394, 0]
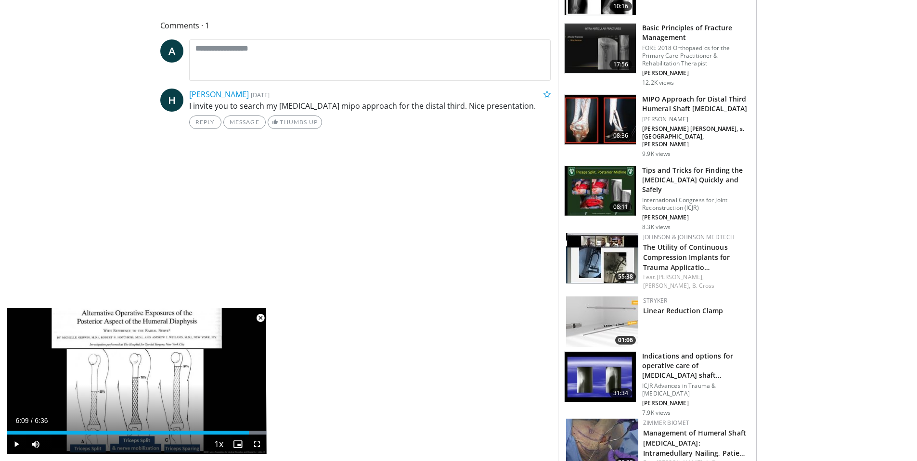
click at [669, 170] on h3 "Tips and Tricks for Finding the Radial Nerve Quickly and Safely" at bounding box center [696, 180] width 108 height 29
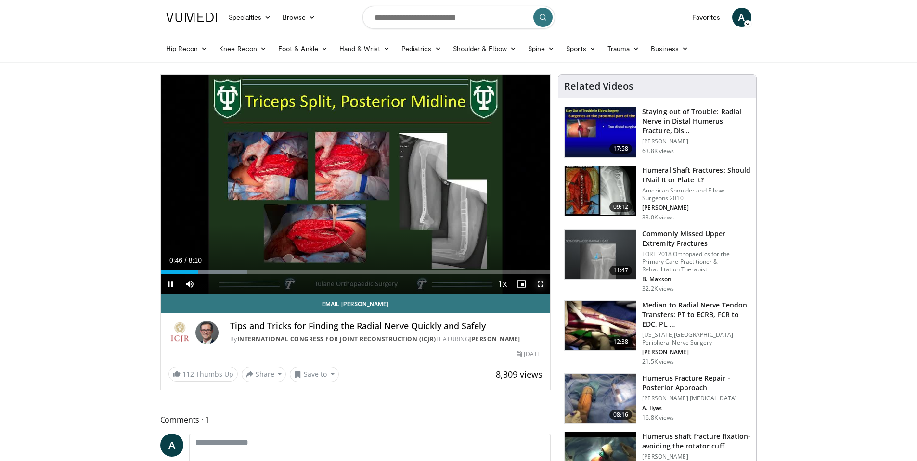
click at [540, 286] on span "Video Player" at bounding box center [540, 283] width 19 height 19
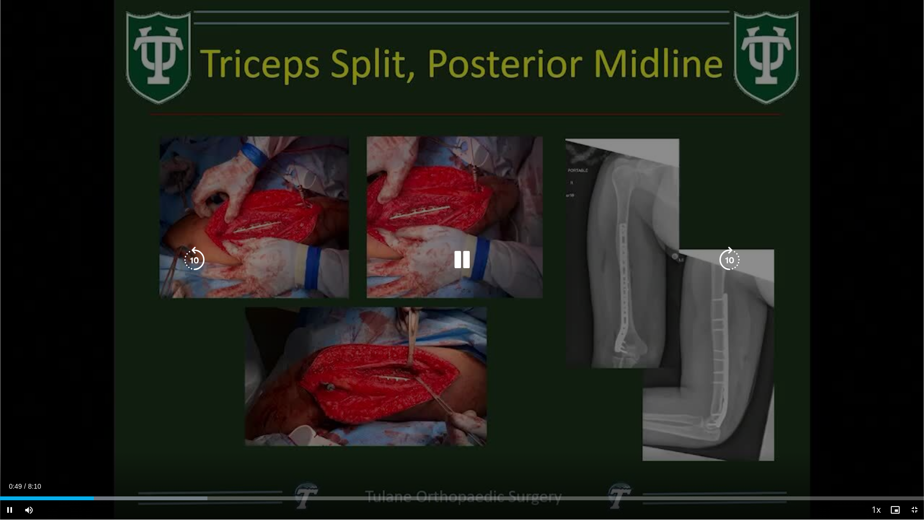
click at [260, 436] on div "10 seconds Tap to unmute" at bounding box center [462, 259] width 924 height 519
click at [240, 455] on div "10 seconds Tap to unmute" at bounding box center [462, 259] width 924 height 519
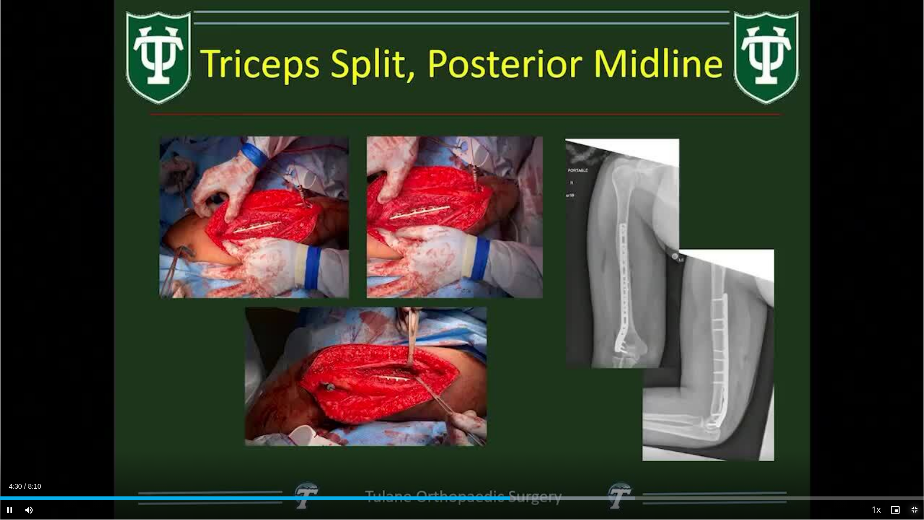
click at [913, 461] on span "Video Player" at bounding box center [914, 509] width 19 height 19
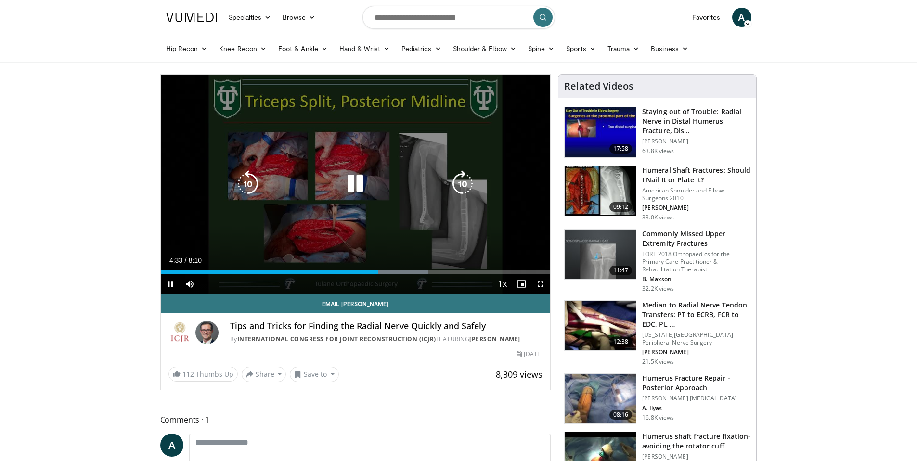
click at [355, 183] on icon "Video Player" at bounding box center [355, 183] width 27 height 27
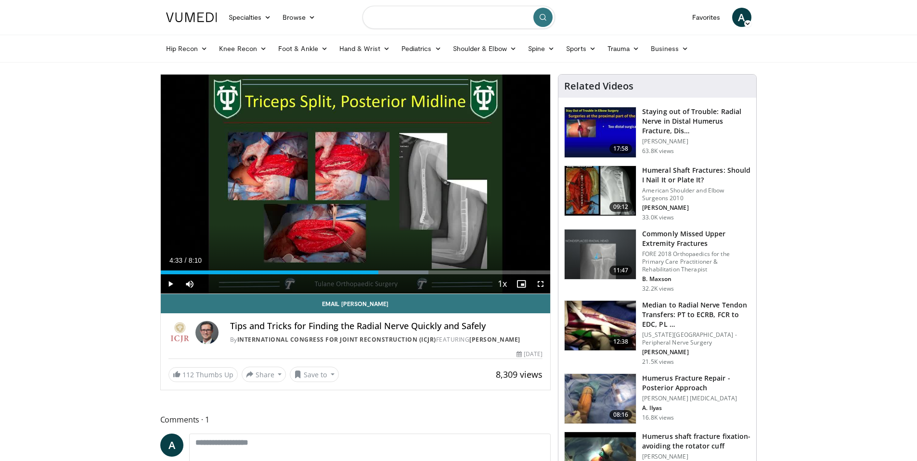
click at [404, 24] on input "Search topics, interventions" at bounding box center [458, 17] width 192 height 23
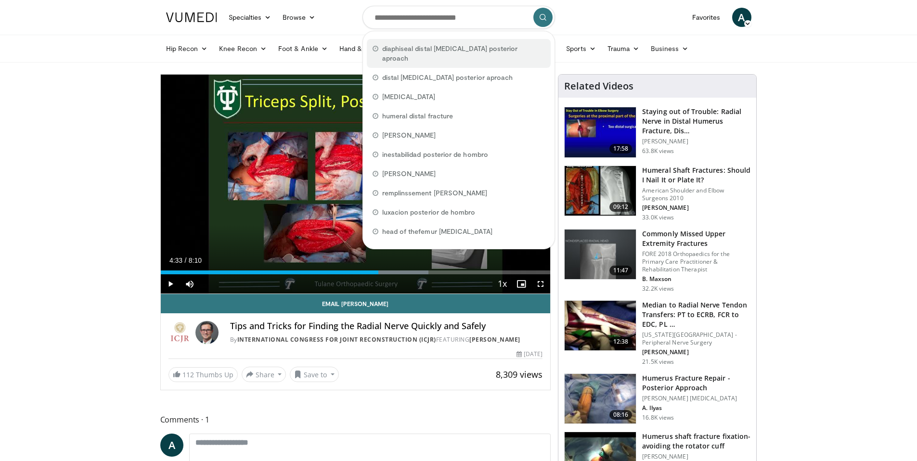
click at [407, 51] on span "diaphiseal distal humerus fracture posterior aproach" at bounding box center [463, 53] width 163 height 19
type input "**********"
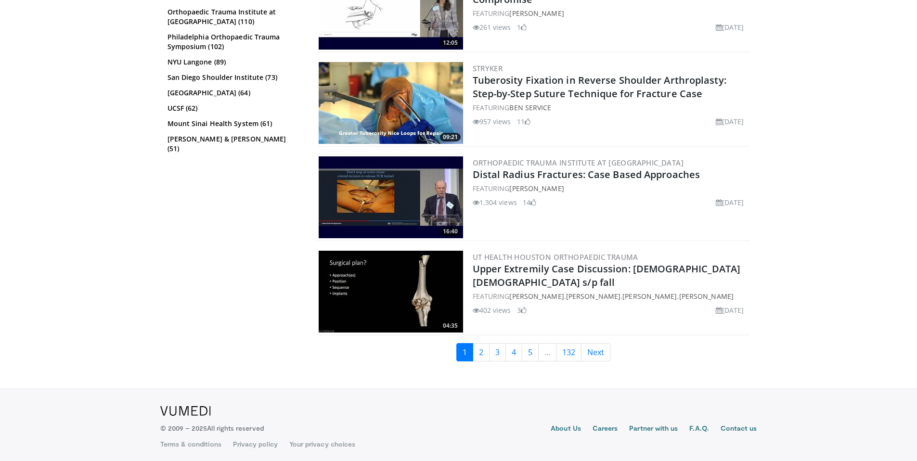
scroll to position [2314, 0]
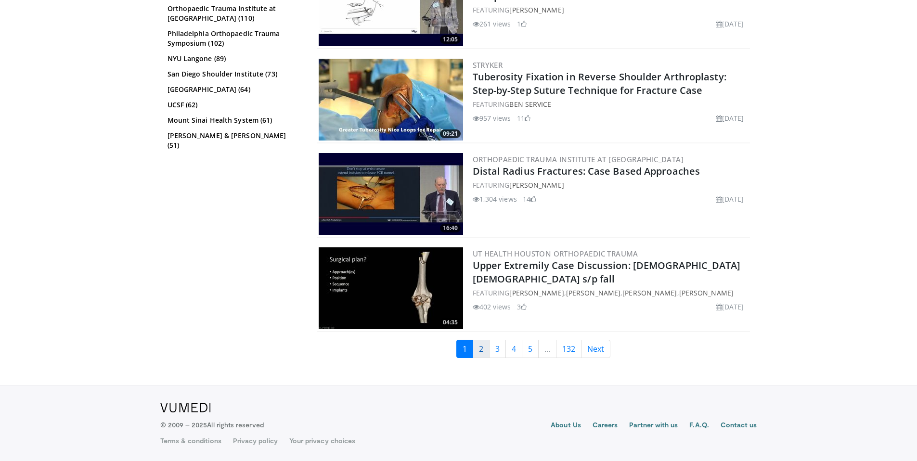
click at [482, 346] on link "2" at bounding box center [481, 349] width 17 height 18
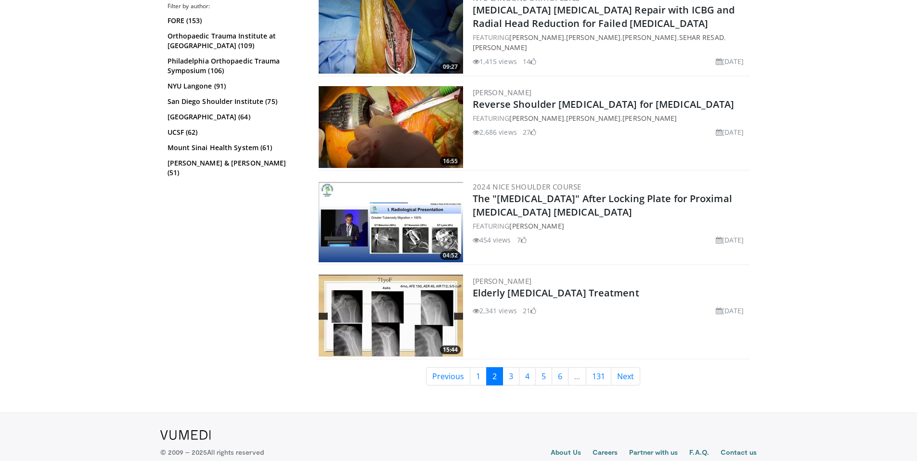
scroll to position [2314, 0]
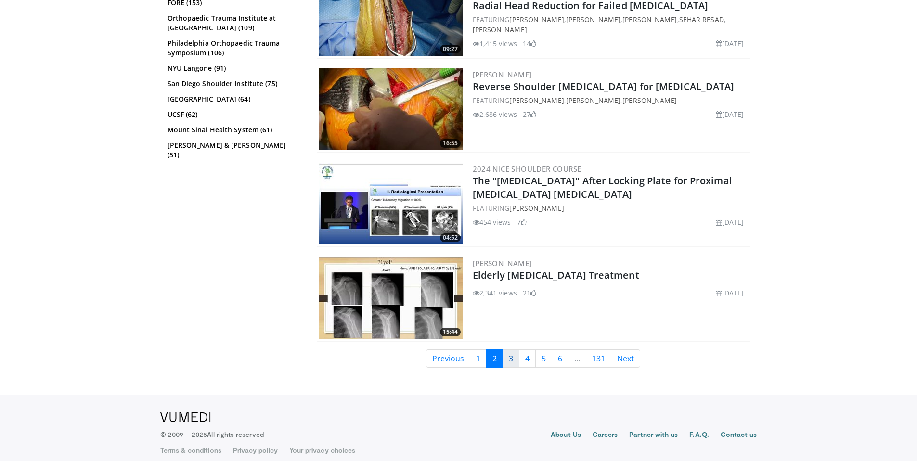
click at [512, 349] on link "3" at bounding box center [510, 358] width 17 height 18
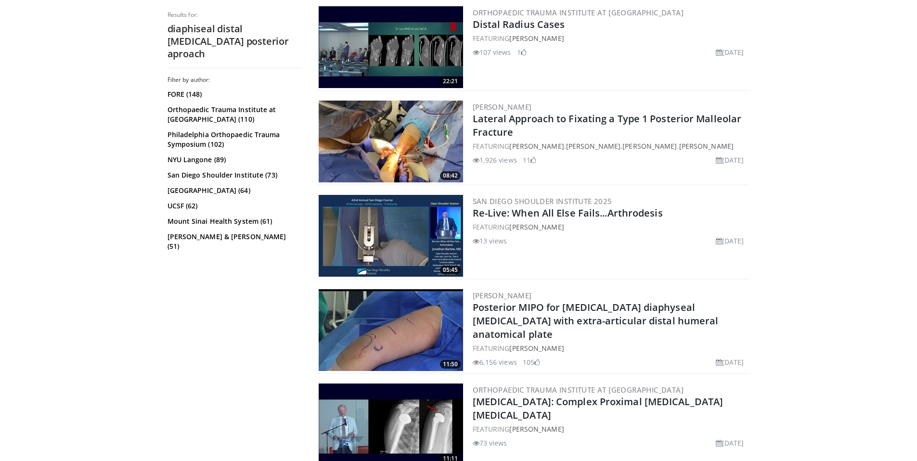
scroll to position [774, 0]
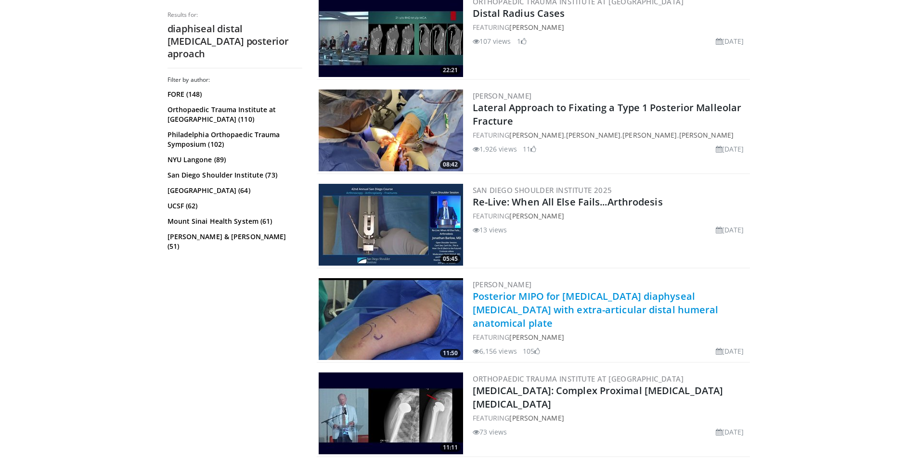
click at [503, 308] on link "Posterior MIPO for [MEDICAL_DATA] diaphyseal [MEDICAL_DATA] with extra-articula…" at bounding box center [596, 310] width 246 height 40
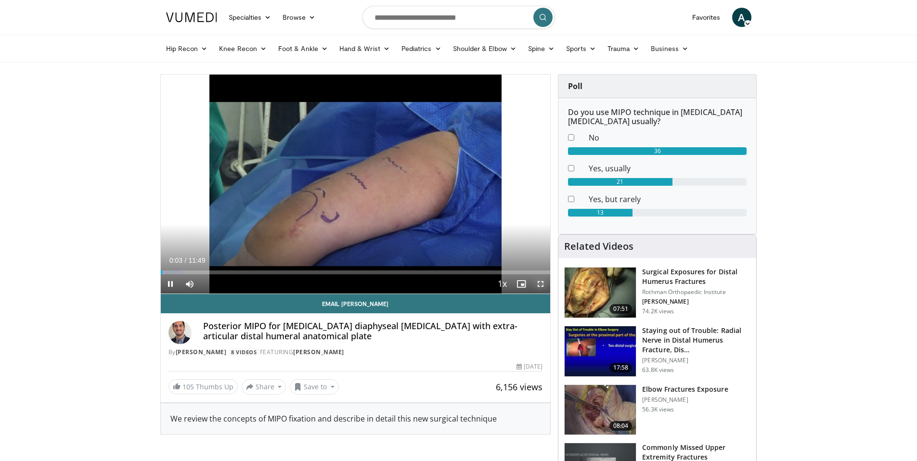
click at [540, 283] on span "Video Player" at bounding box center [540, 283] width 19 height 19
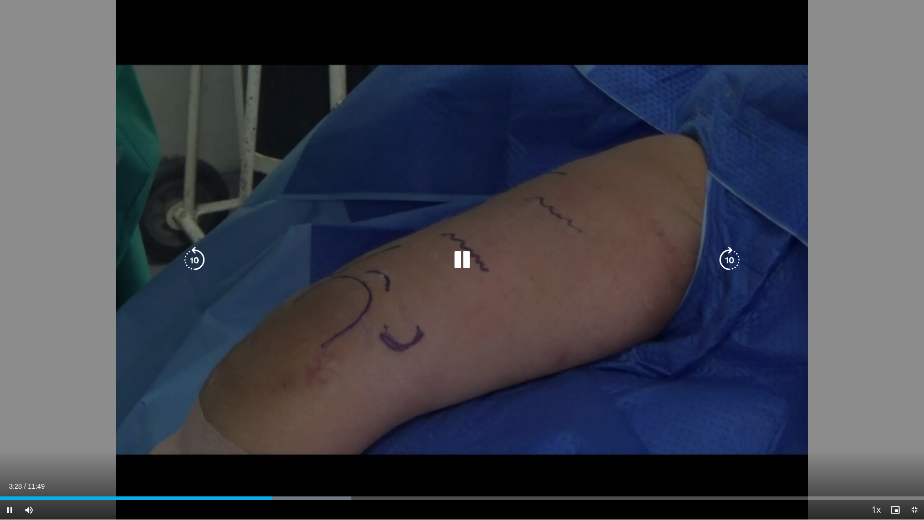
click at [463, 268] on icon "Video Player" at bounding box center [461, 259] width 27 height 27
click at [457, 260] on icon "Video Player" at bounding box center [461, 259] width 27 height 27
click at [474, 256] on icon "Video Player" at bounding box center [461, 259] width 27 height 27
click at [520, 262] on div "Video Player" at bounding box center [462, 259] width 554 height 19
click at [474, 256] on icon "Video Player" at bounding box center [461, 259] width 27 height 27
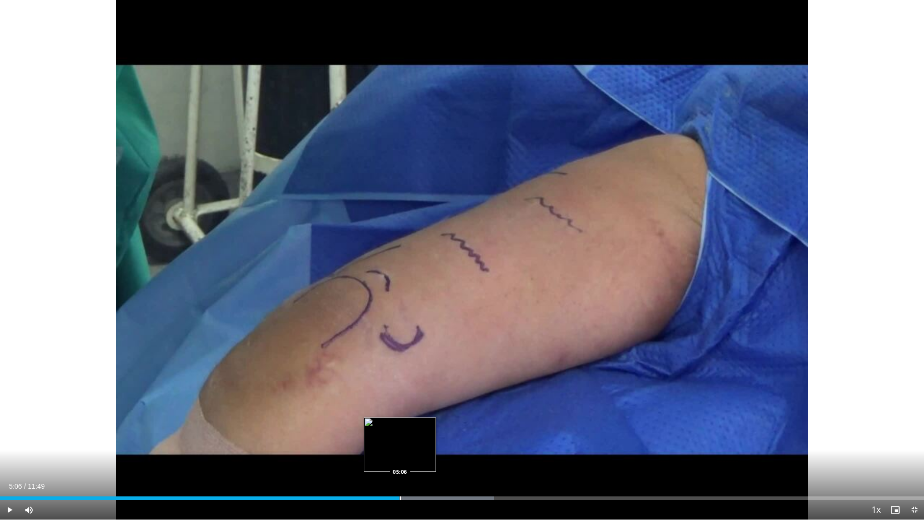
drag, startPoint x: 409, startPoint y: 499, endPoint x: 399, endPoint y: 499, distance: 9.6
click at [400, 461] on div "Progress Bar" at bounding box center [400, 498] width 1 height 4
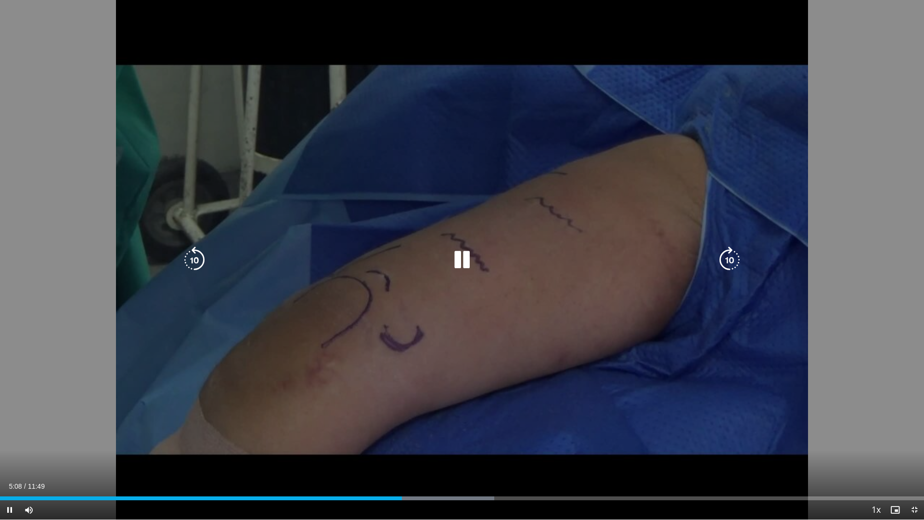
click at [462, 257] on icon "Video Player" at bounding box center [461, 259] width 27 height 27
click at [459, 258] on icon "Video Player" at bounding box center [461, 259] width 27 height 27
click at [467, 264] on icon "Video Player" at bounding box center [461, 259] width 27 height 27
click at [457, 260] on icon "Video Player" at bounding box center [461, 259] width 27 height 27
click at [461, 264] on icon "Video Player" at bounding box center [461, 259] width 27 height 27
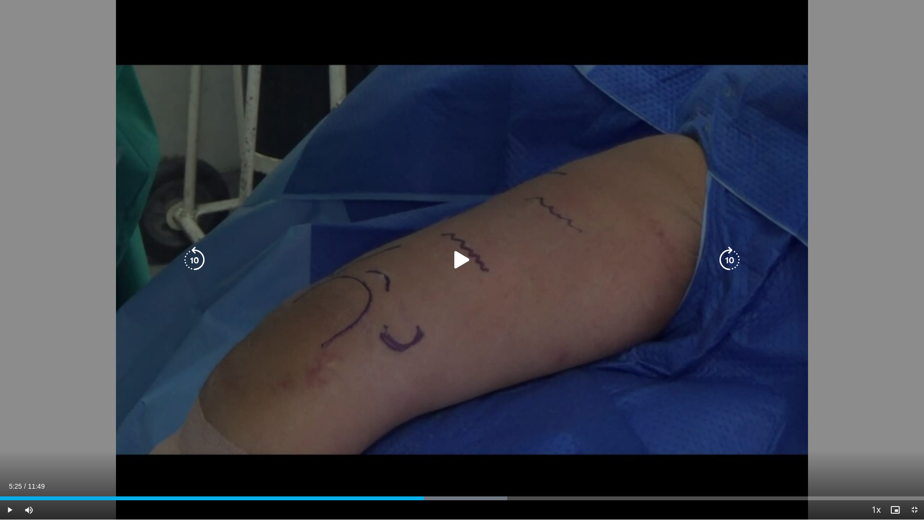
click at [461, 270] on icon "Video Player" at bounding box center [461, 259] width 27 height 27
click at [518, 389] on div "10 seconds Tap to unmute" at bounding box center [462, 259] width 924 height 519
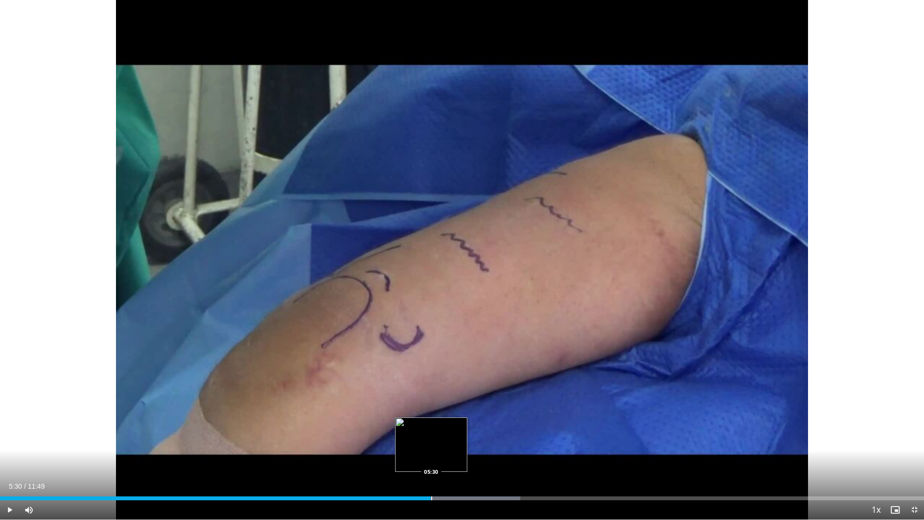
click at [431, 461] on div "Progress Bar" at bounding box center [431, 498] width 1 height 4
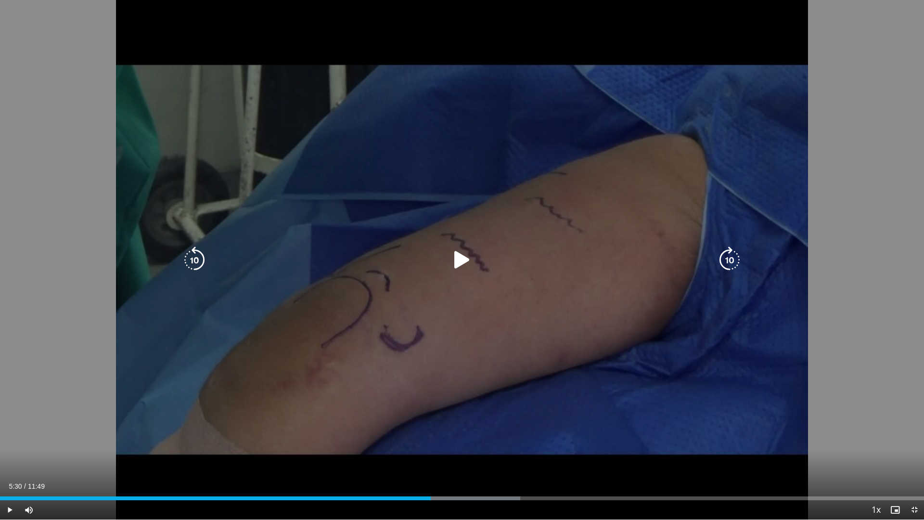
click at [443, 343] on div "10 seconds Tap to unmute" at bounding box center [462, 259] width 924 height 519
click at [462, 269] on icon "Video Player" at bounding box center [461, 259] width 27 height 27
click at [460, 265] on icon "Video Player" at bounding box center [461, 259] width 27 height 27
click at [211, 413] on div "10 seconds Tap to unmute" at bounding box center [462, 259] width 924 height 519
click at [465, 260] on icon "Video Player" at bounding box center [461, 259] width 27 height 27
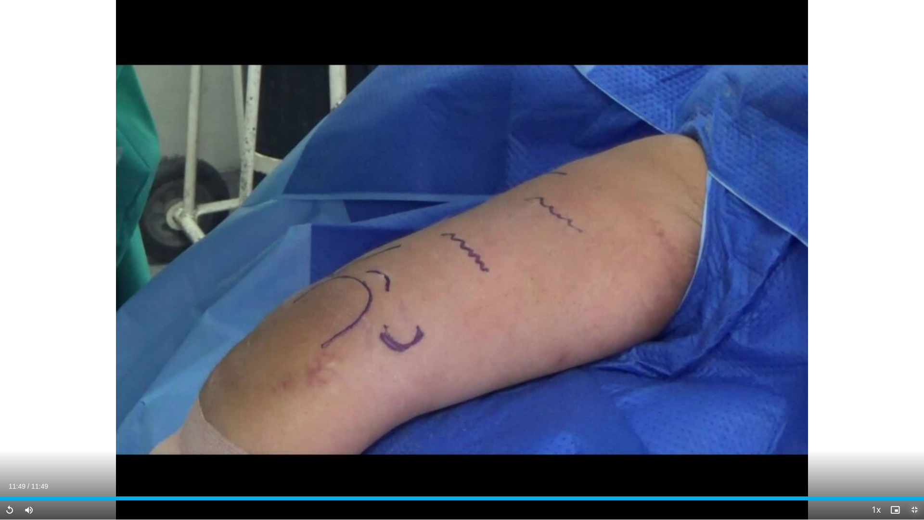
click at [915, 461] on span "Video Player" at bounding box center [914, 509] width 19 height 19
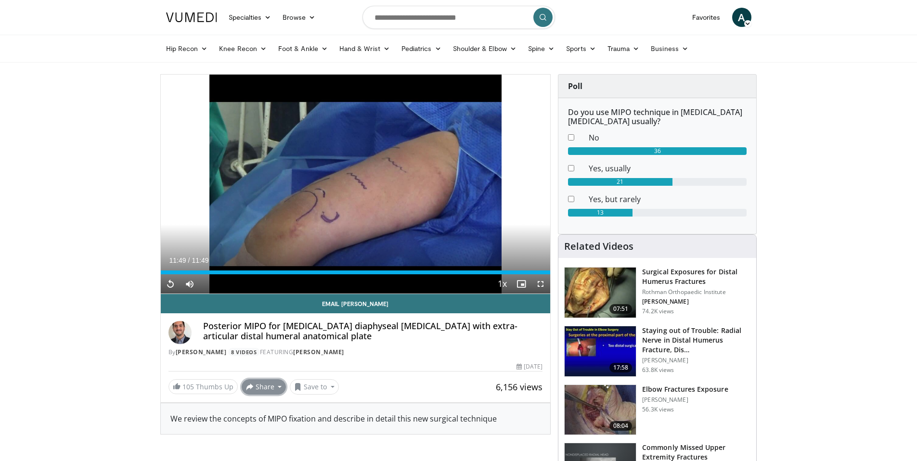
click at [268, 390] on button "Share" at bounding box center [264, 386] width 45 height 15
click at [265, 407] on span "E-mail" at bounding box center [262, 408] width 27 height 11
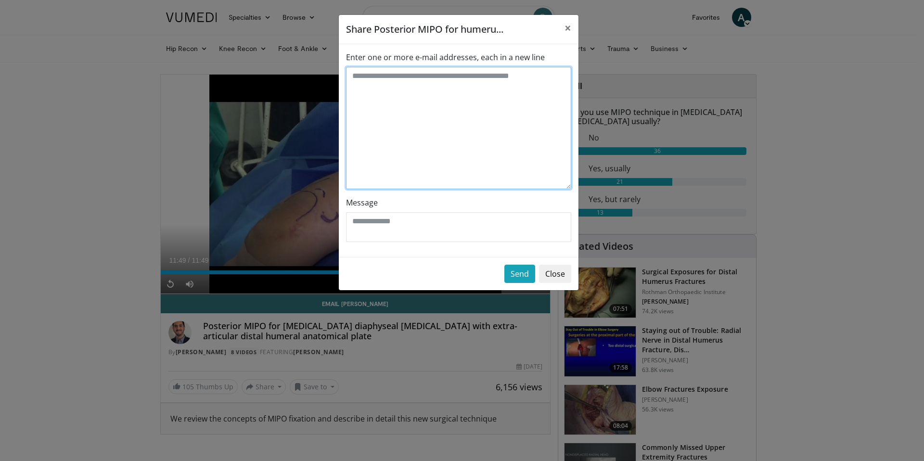
click at [385, 82] on textarea "Enter one or more e-mail addresses, each in a new line" at bounding box center [458, 128] width 225 height 122
click at [383, 85] on textarea "Enter one or more e-mail addresses, each in a new line" at bounding box center [458, 128] width 225 height 122
click at [368, 77] on textarea "Enter one or more e-mail addresses, each in a new line" at bounding box center [458, 128] width 225 height 122
type textarea "**********"
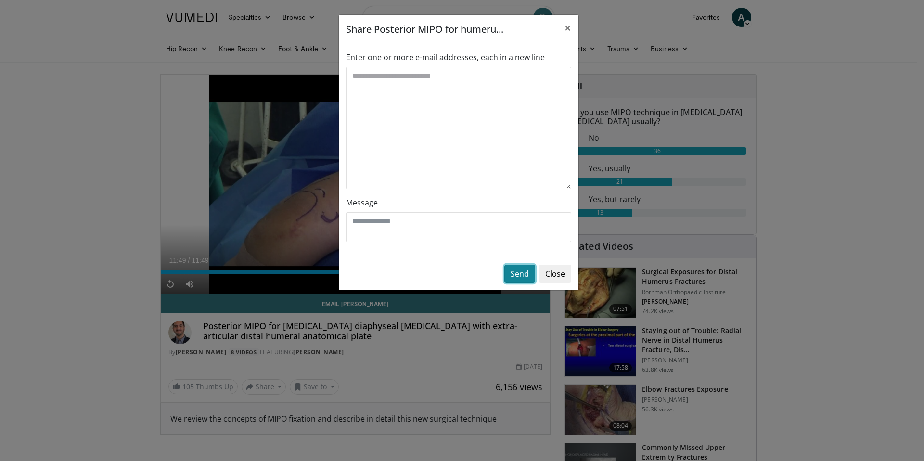
click at [526, 277] on button "Send" at bounding box center [519, 274] width 31 height 18
click at [386, 230] on textarea "Message" at bounding box center [458, 227] width 225 height 30
type textarea "**********"
click at [522, 279] on button "Send" at bounding box center [519, 274] width 31 height 18
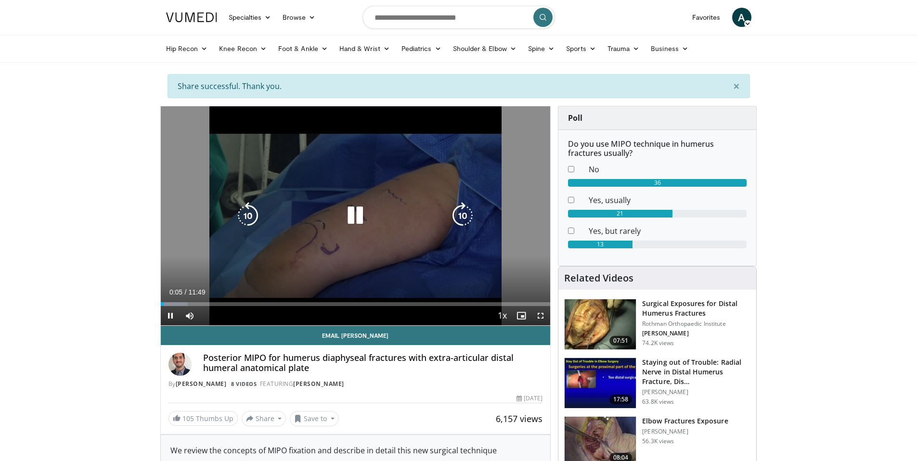
click at [377, 242] on div "10 seconds Tap to unmute" at bounding box center [356, 215] width 390 height 219
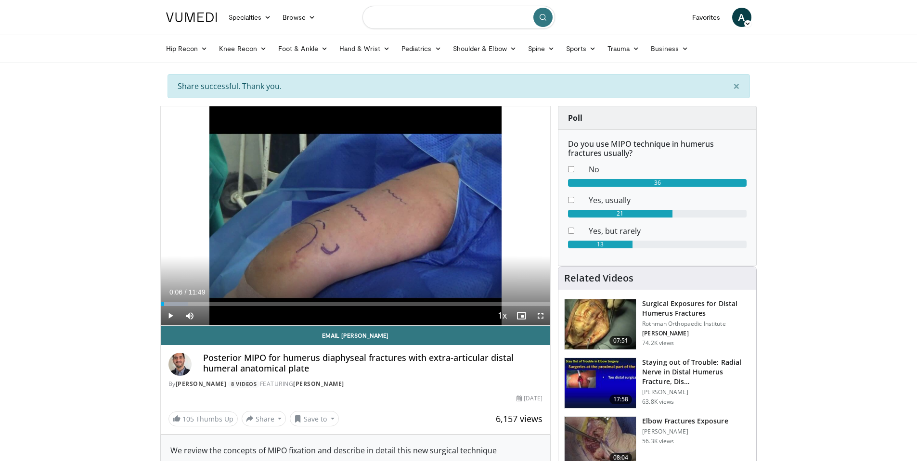
click at [404, 16] on input "Search topics, interventions" at bounding box center [458, 17] width 192 height 23
